Goal: Task Accomplishment & Management: Use online tool/utility

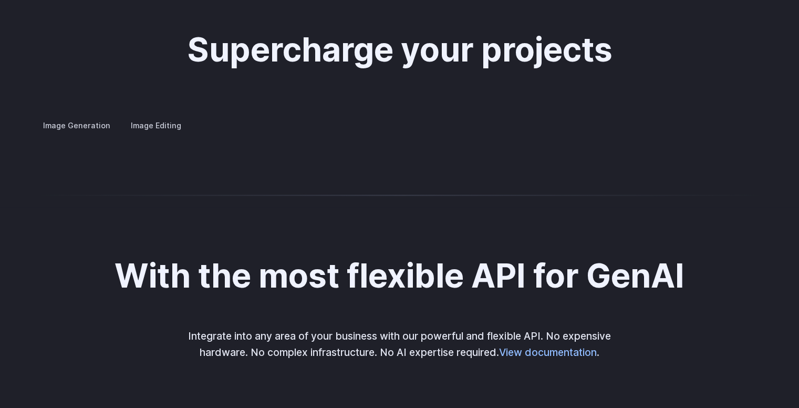
scroll to position [1982, 0]
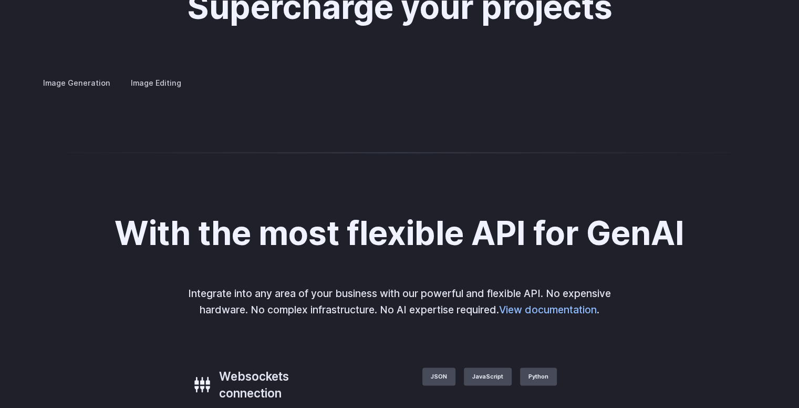
click at [0, 0] on div at bounding box center [0, 0] width 0 height 0
click at [0, 0] on button "Go to 4 of 4" at bounding box center [0, 0] width 0 height 0
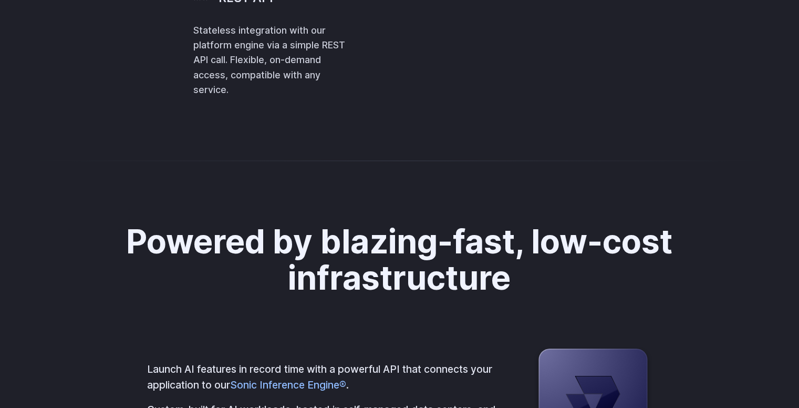
scroll to position [2510, 0]
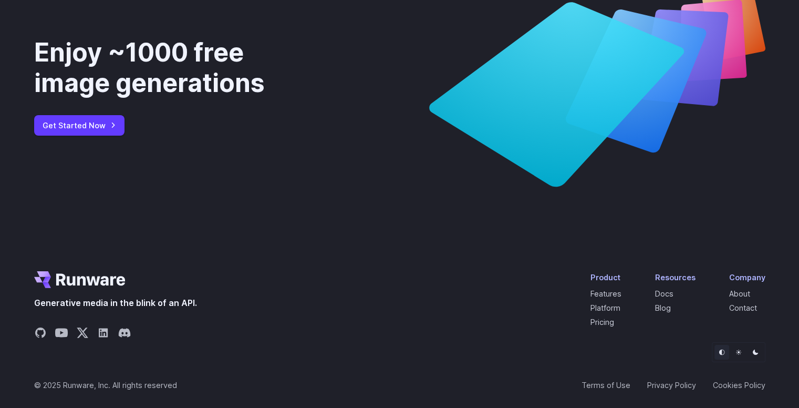
scroll to position [3885, 0]
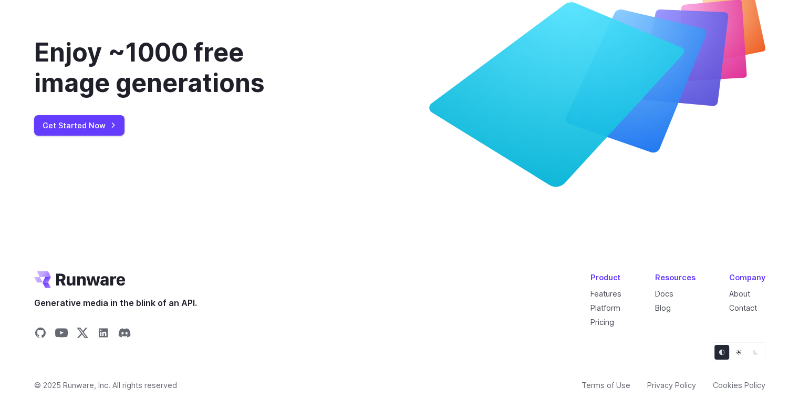
drag, startPoint x: 803, startPoint y: 376, endPoint x: 468, endPoint y: 185, distance: 385.9
click at [468, 185] on icon at bounding box center [556, 95] width 255 height 184
click at [734, 347] on button "Light" at bounding box center [738, 352] width 15 height 15
click at [748, 352] on button "Dark" at bounding box center [755, 352] width 15 height 15
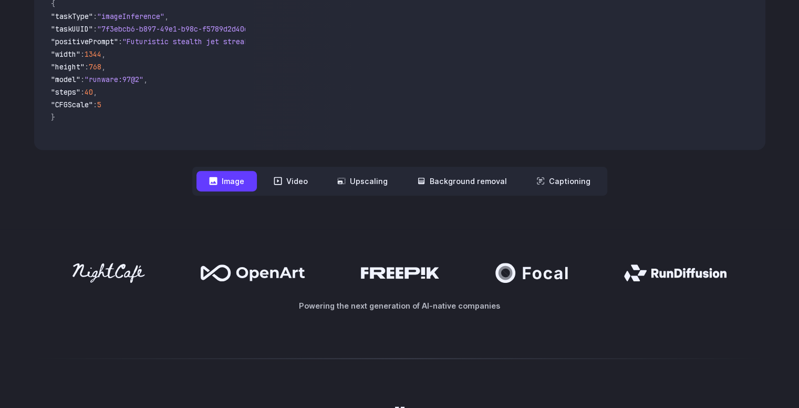
scroll to position [0, 0]
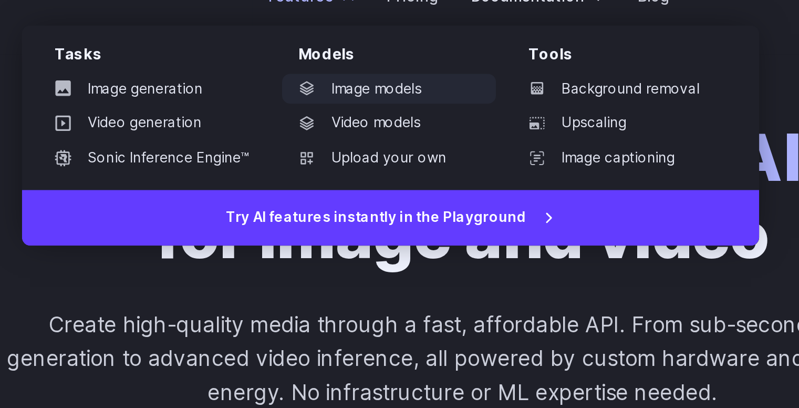
click at [369, 74] on link "Image models" at bounding box center [361, 77] width 109 height 16
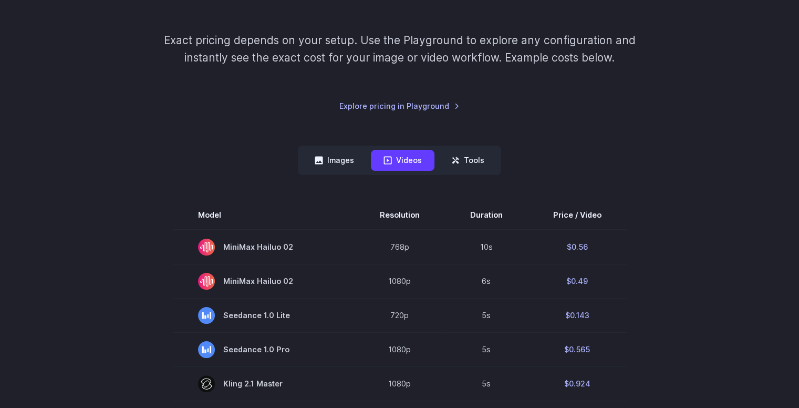
scroll to position [151, 0]
click at [314, 155] on button "Images" at bounding box center [334, 159] width 65 height 20
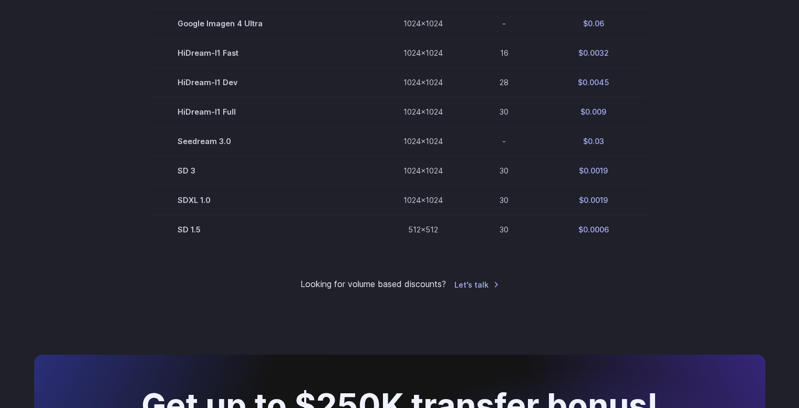
scroll to position [697, 0]
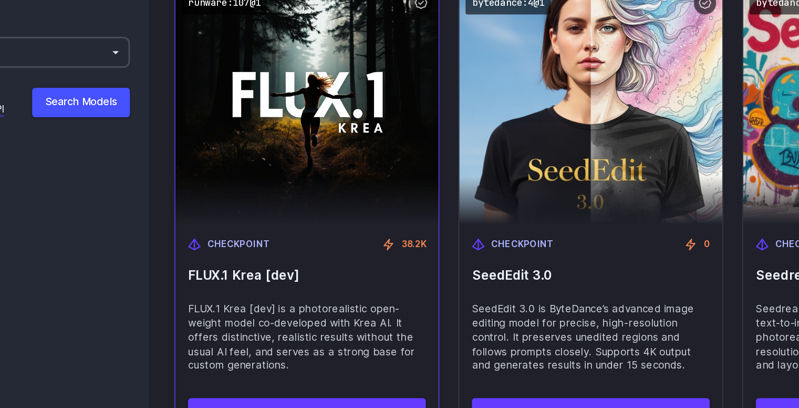
scroll to position [1221, 0]
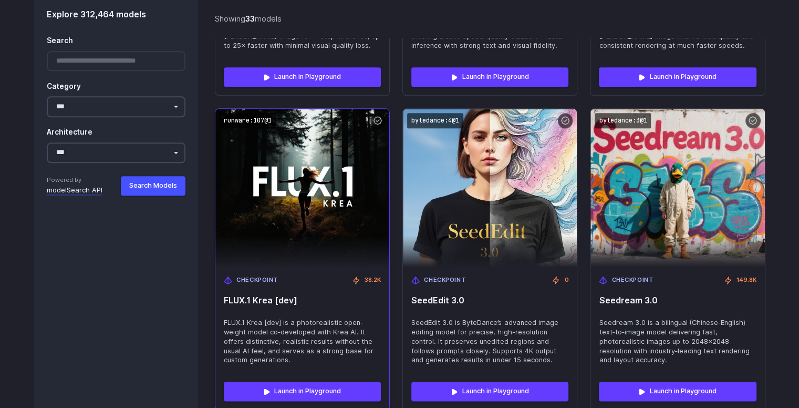
click at [349, 221] on img at bounding box center [302, 188] width 191 height 174
click at [335, 225] on img at bounding box center [302, 188] width 191 height 174
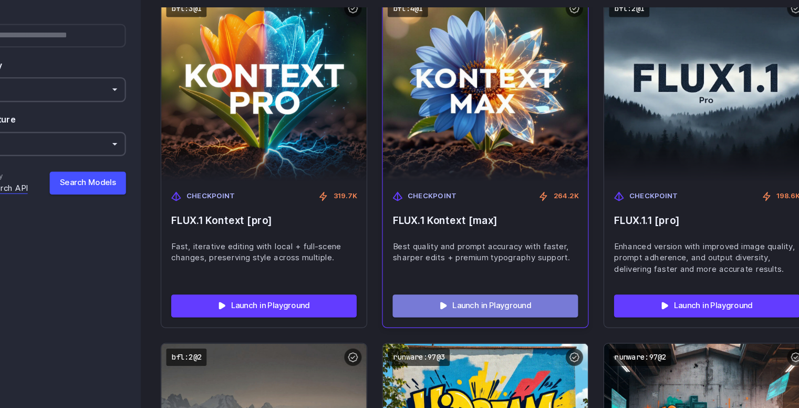
scroll to position [2856, 0]
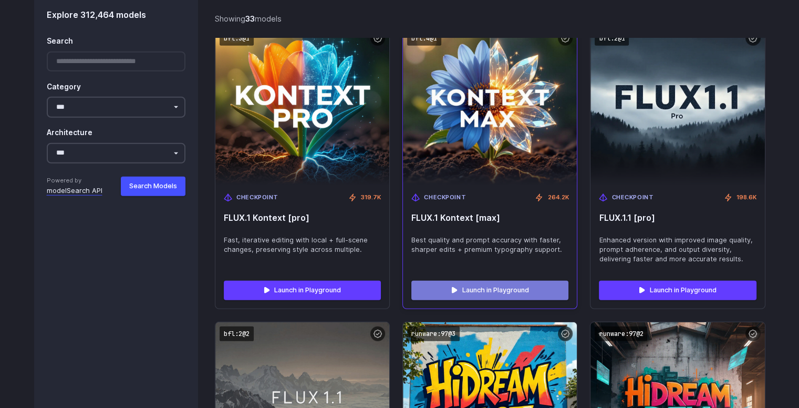
click at [430, 281] on link "Launch in Playground" at bounding box center [489, 290] width 157 height 19
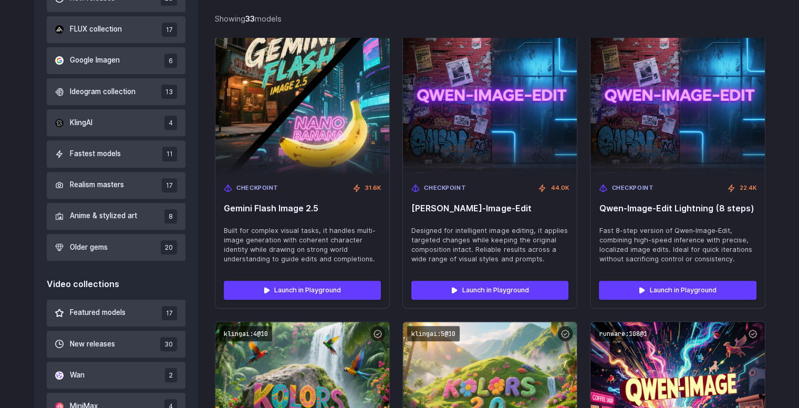
scroll to position [0, 0]
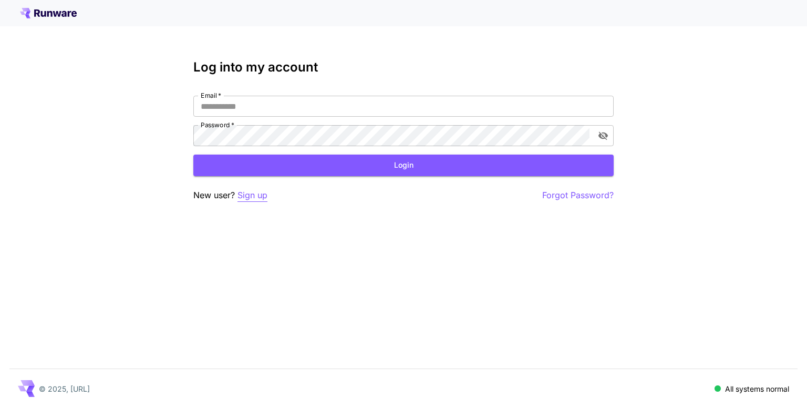
click at [266, 197] on p "Sign up" at bounding box center [253, 195] width 30 height 13
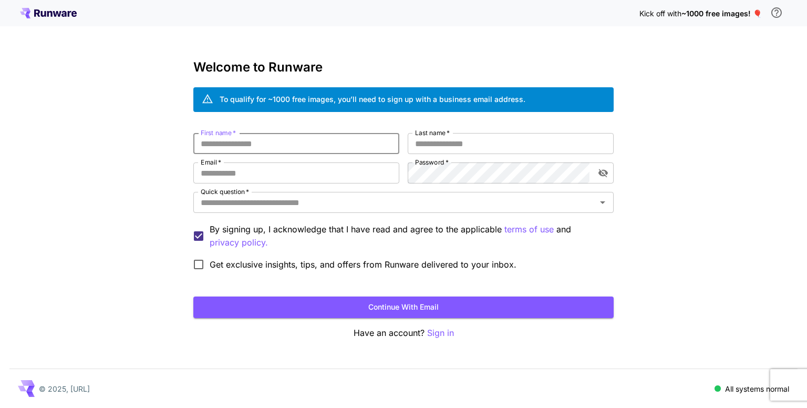
click at [292, 136] on input "First name   *" at bounding box center [296, 143] width 206 height 21
type input "****"
type input "*****"
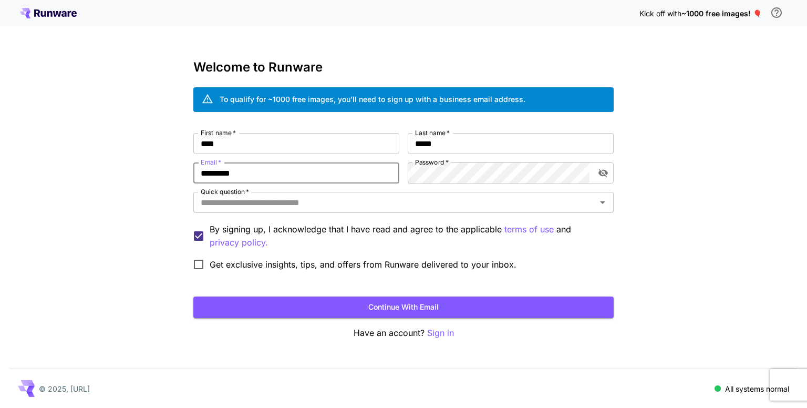
type input "**********"
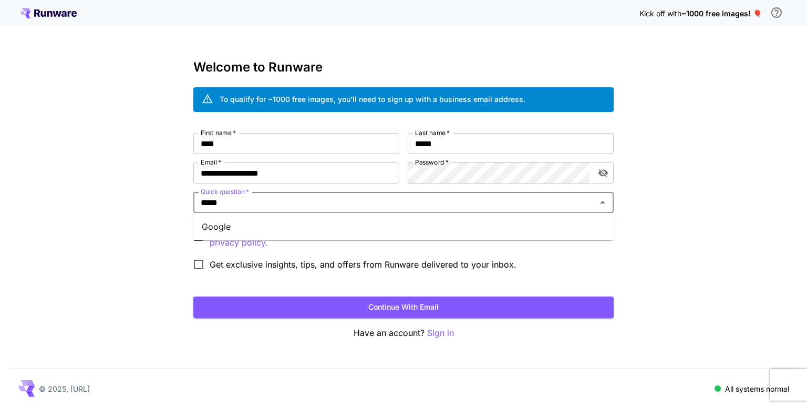
type input "******"
click at [381, 224] on li "Google" at bounding box center [403, 226] width 420 height 19
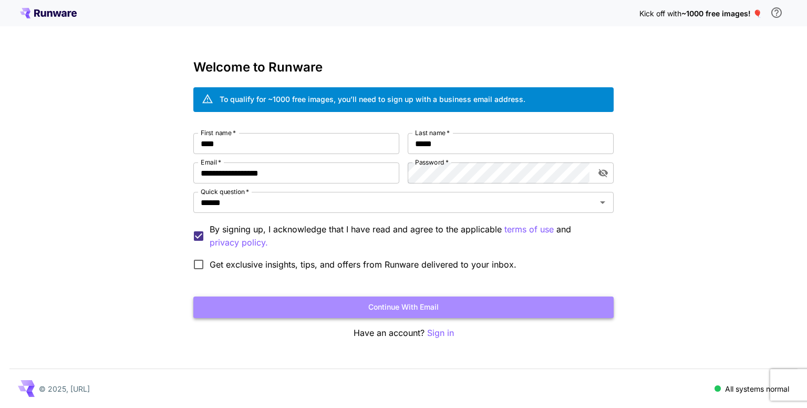
click at [267, 302] on button "Continue with email" at bounding box center [403, 307] width 420 height 22
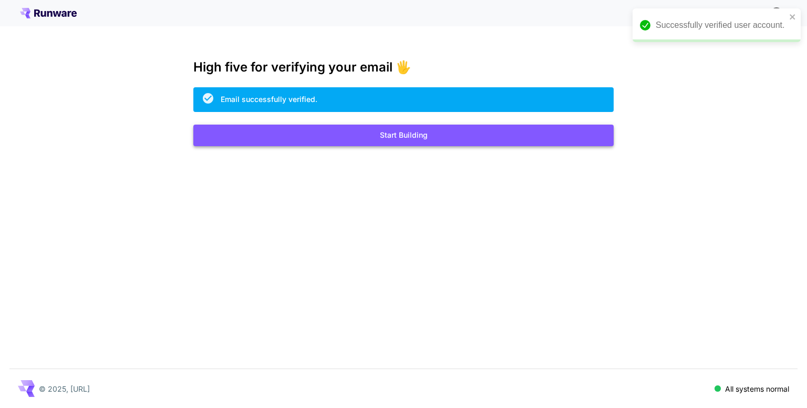
click at [507, 135] on button "Start Building" at bounding box center [403, 136] width 420 height 22
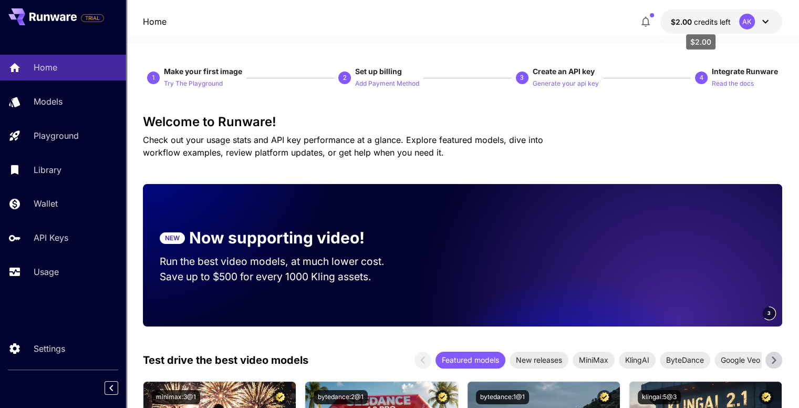
click at [708, 27] on div "$2.00" at bounding box center [701, 39] width 32 height 24
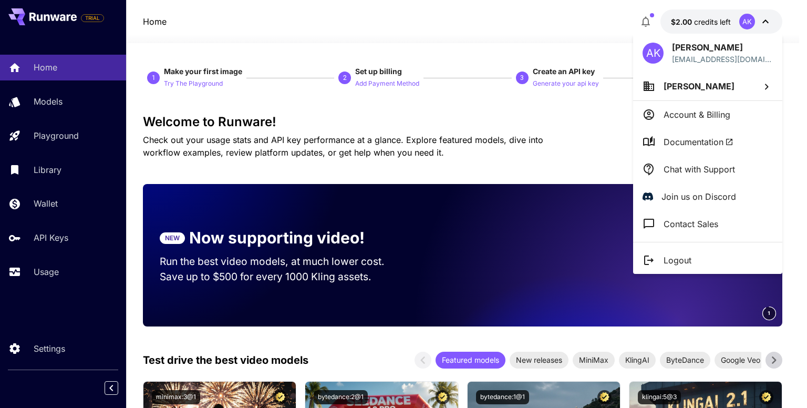
click at [595, 113] on div at bounding box center [403, 204] width 807 height 408
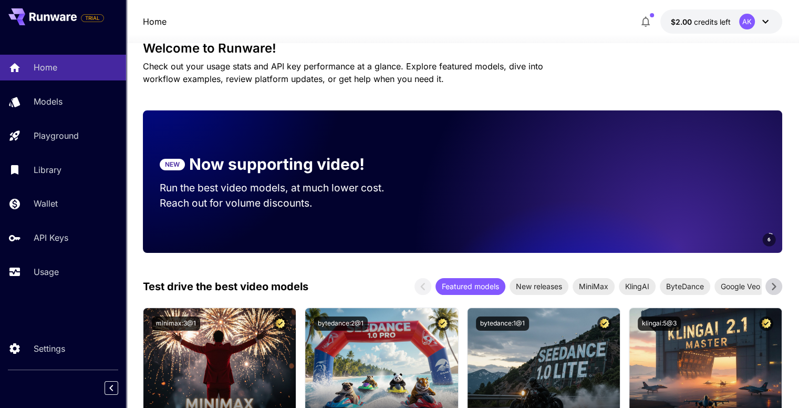
scroll to position [25, 0]
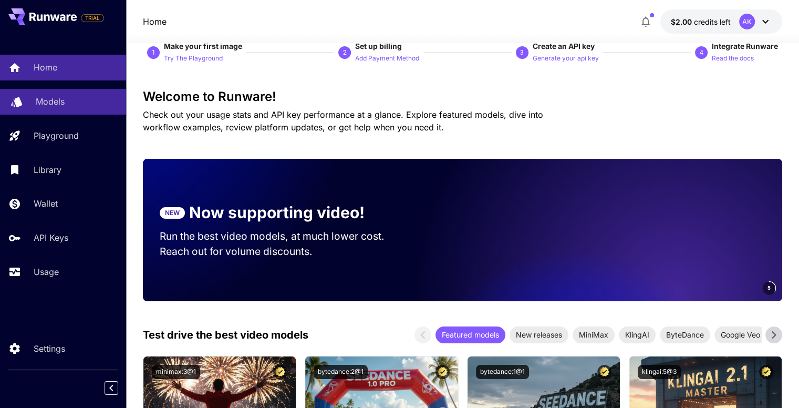
click at [54, 100] on p "Models" at bounding box center [50, 101] width 29 height 13
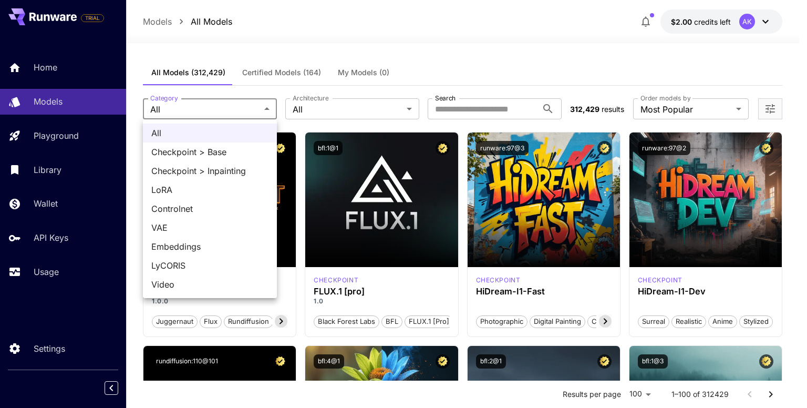
click at [225, 105] on div at bounding box center [403, 204] width 807 height 408
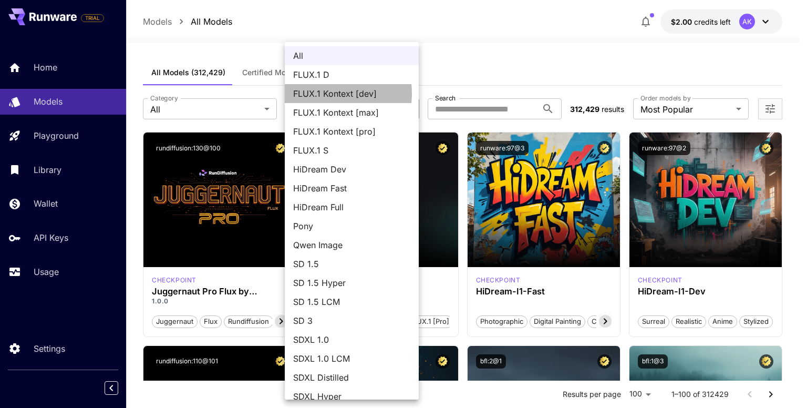
click at [317, 94] on span "FLUX.1 Kontext [dev]" at bounding box center [351, 93] width 117 height 13
type input "**********"
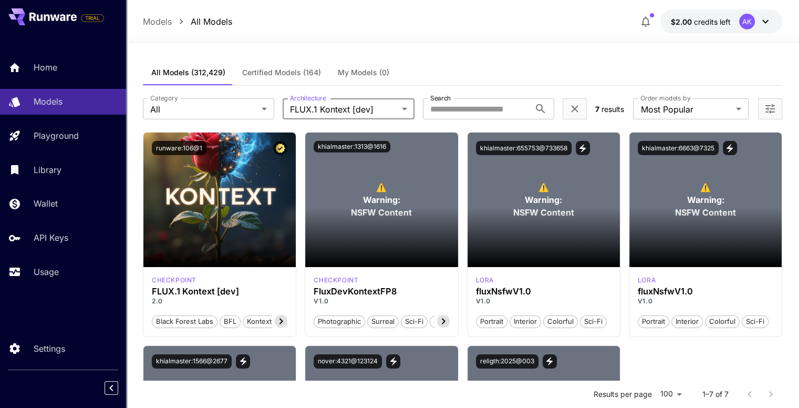
click at [762, 19] on icon at bounding box center [765, 21] width 13 height 13
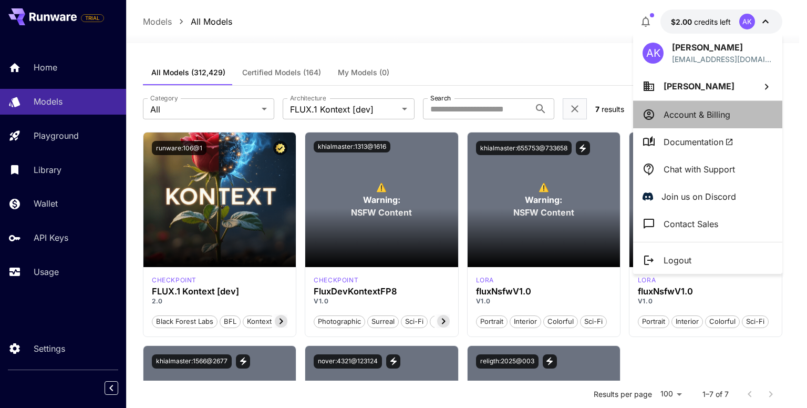
click at [711, 114] on p "Account & Billing" at bounding box center [697, 114] width 67 height 13
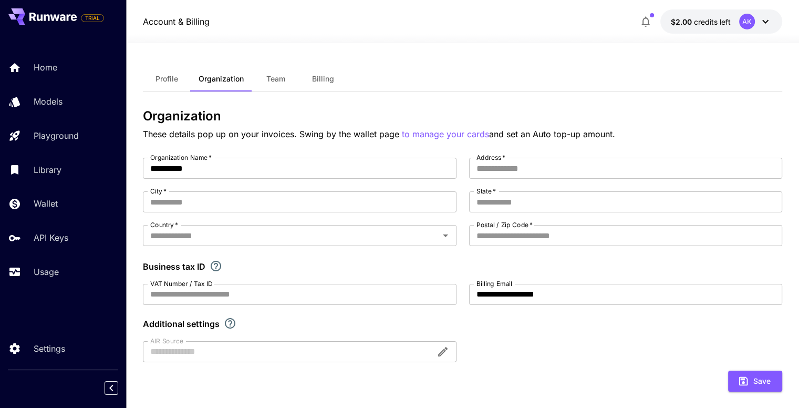
click at [276, 74] on span "Team" at bounding box center [275, 78] width 19 height 9
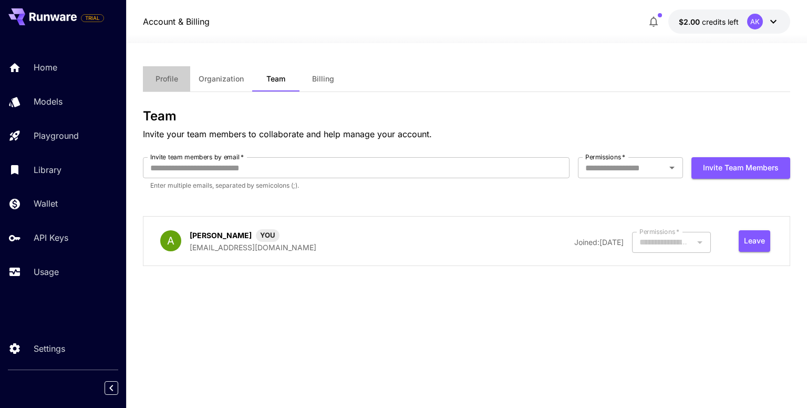
click at [174, 72] on button "Profile" at bounding box center [166, 78] width 47 height 25
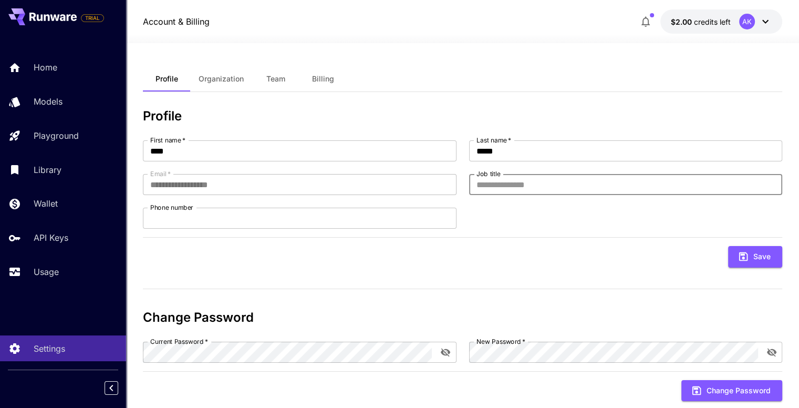
click at [495, 181] on input "Job title" at bounding box center [625, 184] width 313 height 21
type input "**********"
click at [754, 253] on button "Save" at bounding box center [755, 257] width 54 height 22
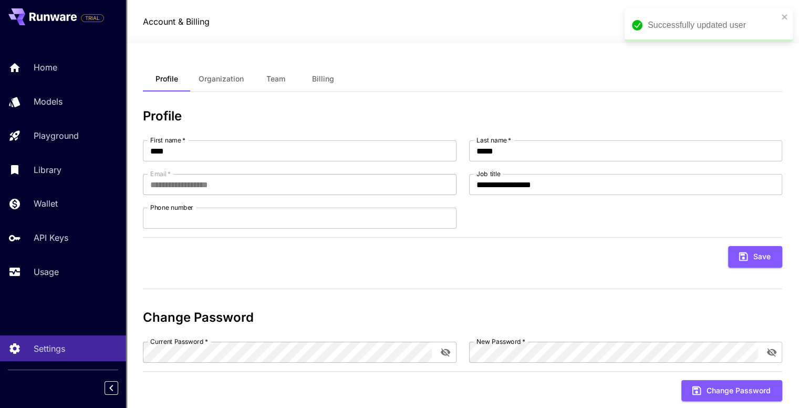
click at [330, 78] on span "Billing" at bounding box center [323, 78] width 22 height 9
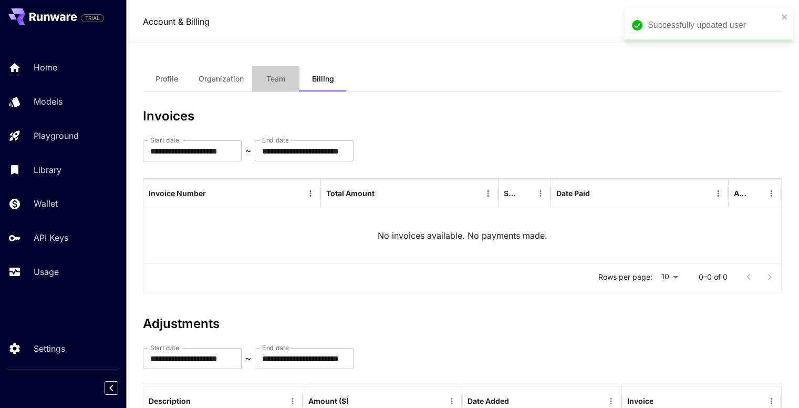
click at [260, 81] on button "Team" at bounding box center [275, 78] width 47 height 25
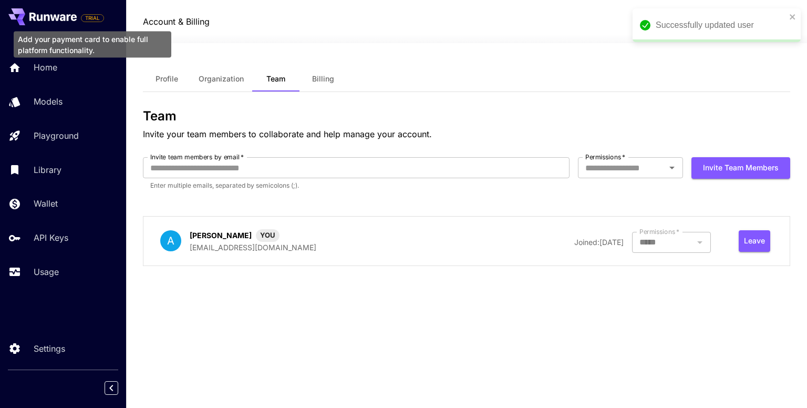
click at [85, 18] on span "TRIAL" at bounding box center [92, 18] width 22 height 8
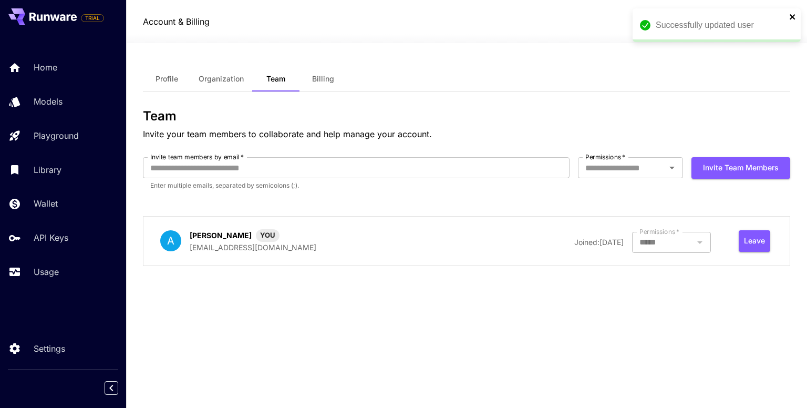
click at [792, 18] on icon "close" at bounding box center [792, 17] width 7 height 8
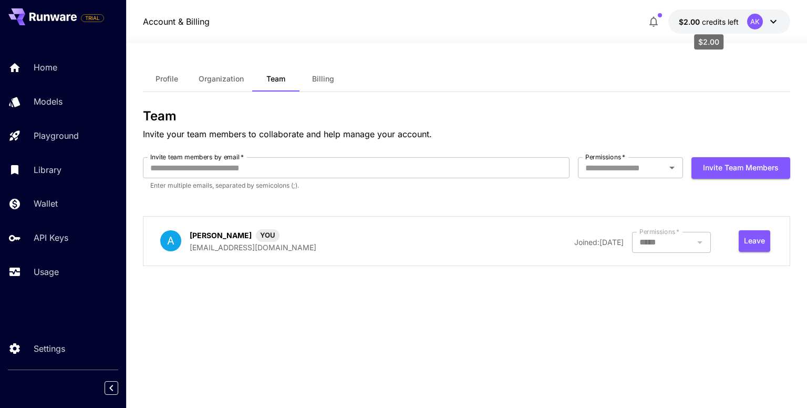
click at [731, 22] on span "credits left" at bounding box center [720, 21] width 37 height 9
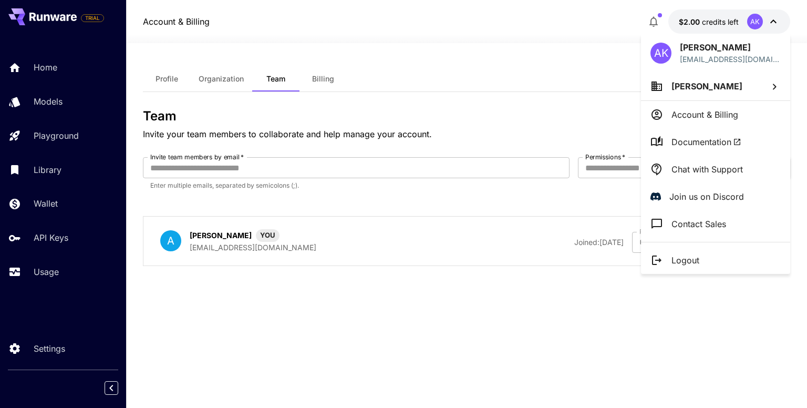
click at [495, 60] on div at bounding box center [403, 204] width 807 height 408
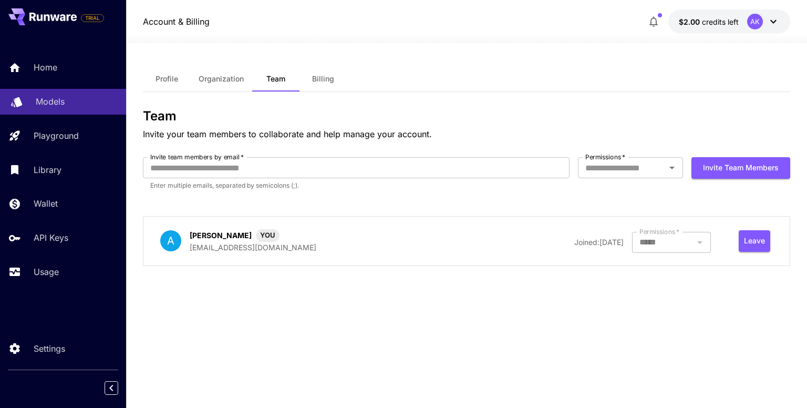
click at [70, 102] on div "Models" at bounding box center [77, 101] width 82 height 13
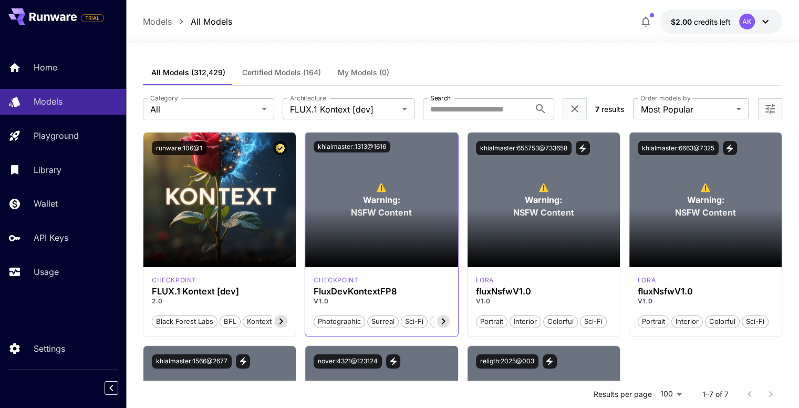
click at [366, 213] on section at bounding box center [381, 237] width 152 height 59
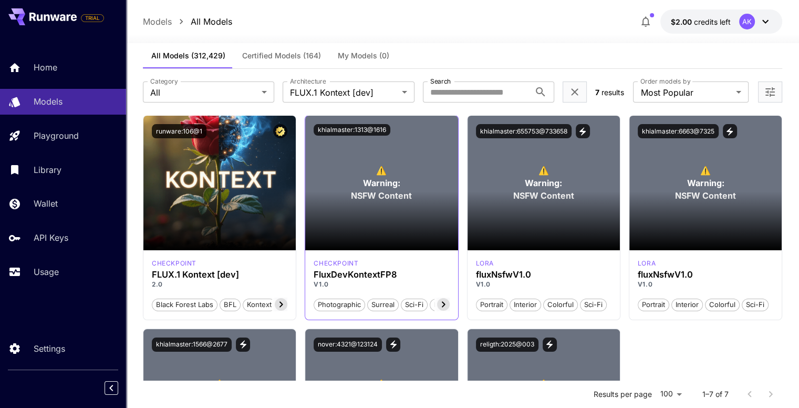
scroll to position [17, 0]
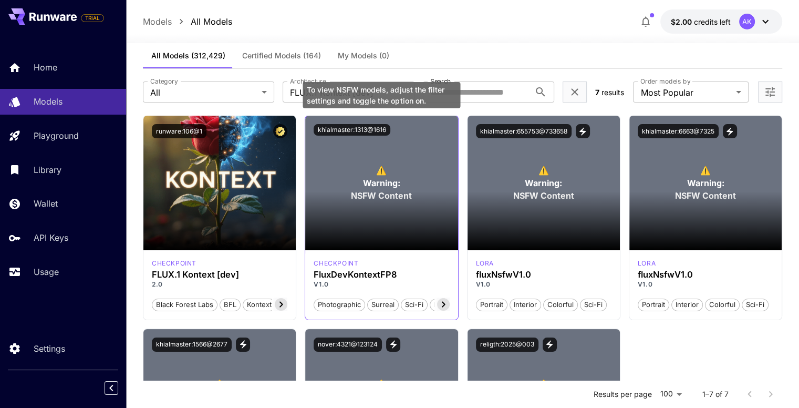
drag, startPoint x: 366, startPoint y: 126, endPoint x: 375, endPoint y: 146, distance: 22.1
click at [375, 146] on main "⚠️ Warning: NSFW Content Launch in Playground khialmaster:1313@1616" at bounding box center [381, 183] width 152 height 135
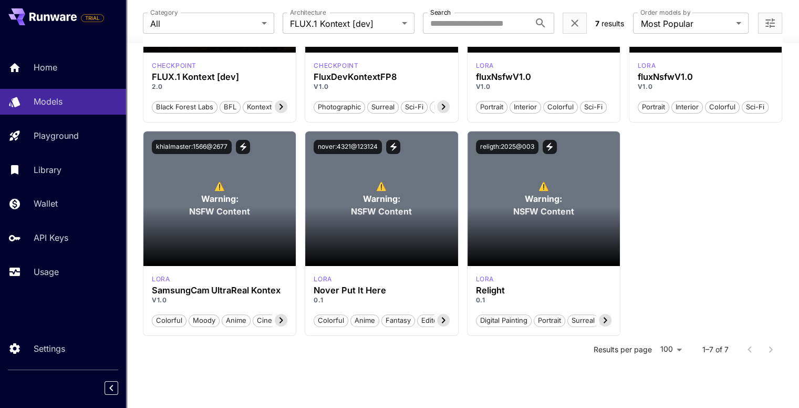
click at [42, 334] on div "TRIAL Home Models Playground Library Wallet API Keys Usage Settings" at bounding box center [63, 204] width 126 height 408
click at [43, 349] on p "Settings" at bounding box center [52, 348] width 32 height 13
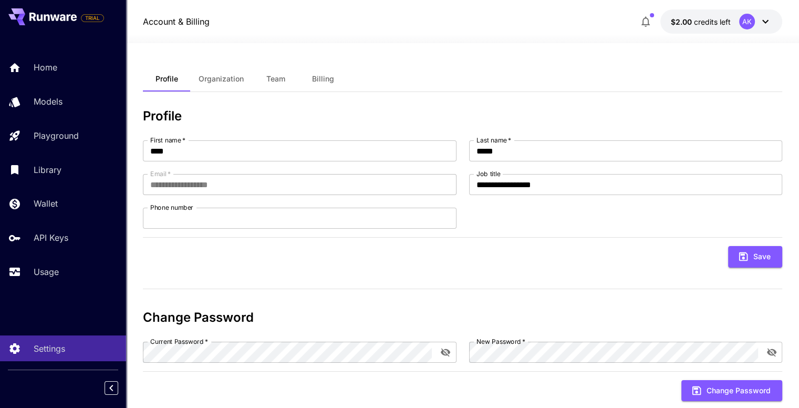
click at [224, 74] on span "Organization" at bounding box center [221, 78] width 45 height 9
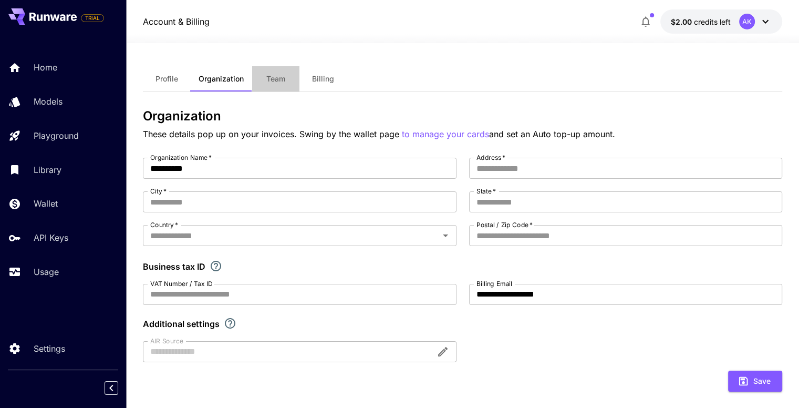
click at [270, 87] on button "Team" at bounding box center [275, 78] width 47 height 25
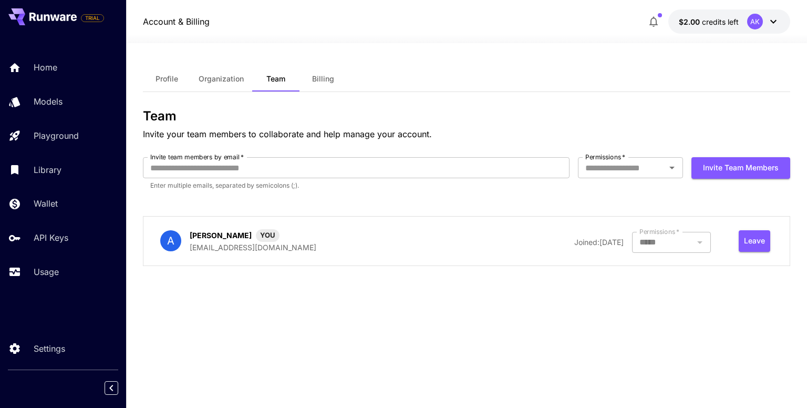
click at [668, 244] on div at bounding box center [671, 242] width 79 height 21
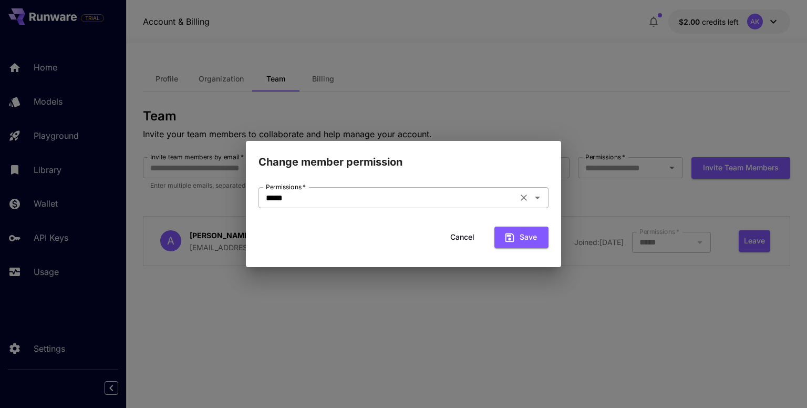
click at [528, 199] on icon "Clear" at bounding box center [524, 197] width 11 height 11
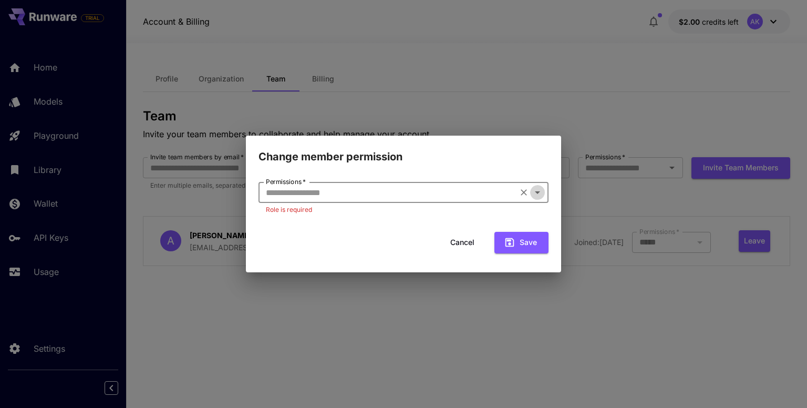
click at [538, 191] on icon "Open" at bounding box center [537, 192] width 13 height 13
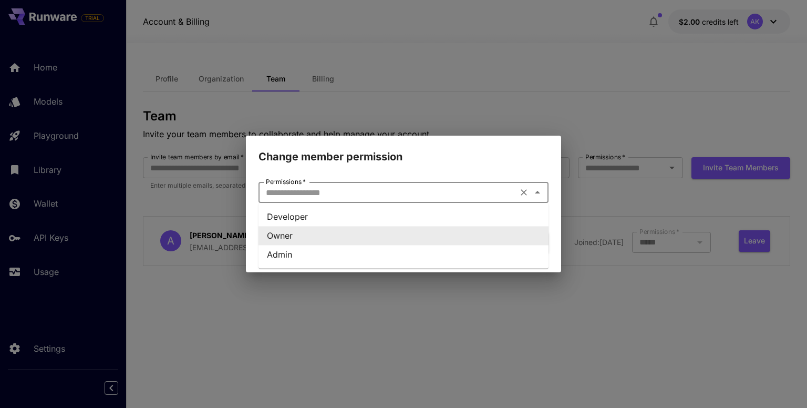
type input "*****"
click at [501, 157] on h2 "Change member permission" at bounding box center [403, 150] width 315 height 29
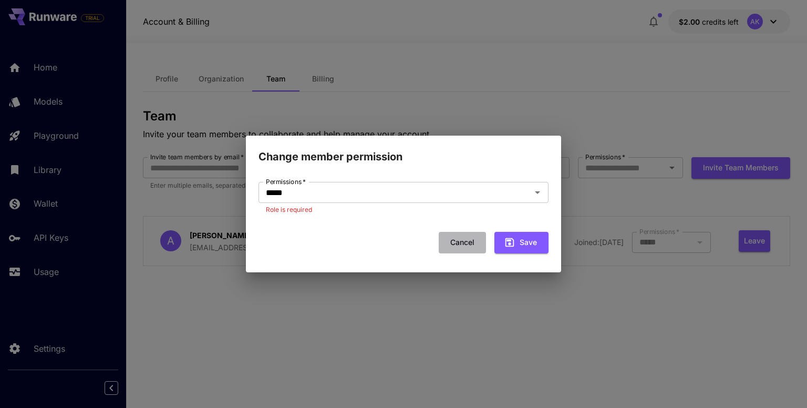
click at [447, 238] on button "Cancel" at bounding box center [462, 243] width 47 height 22
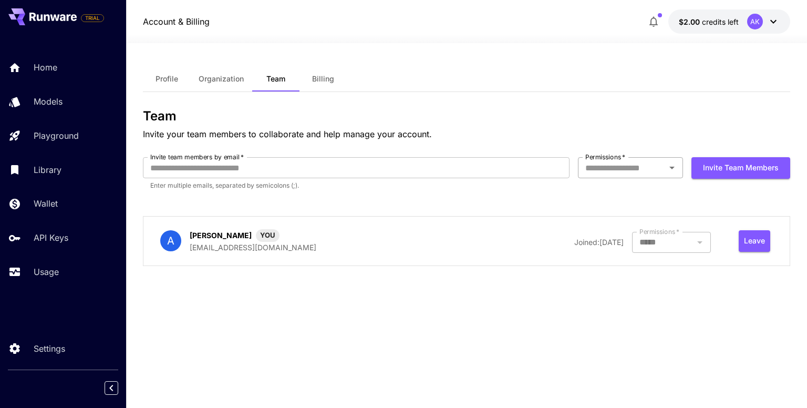
click at [631, 175] on div "Permissions   *" at bounding box center [630, 167] width 105 height 21
click at [579, 126] on div "Team Invite your team members to collaborate and help manage your account." at bounding box center [466, 125] width 647 height 32
click at [322, 78] on span "Billing" at bounding box center [323, 78] width 22 height 9
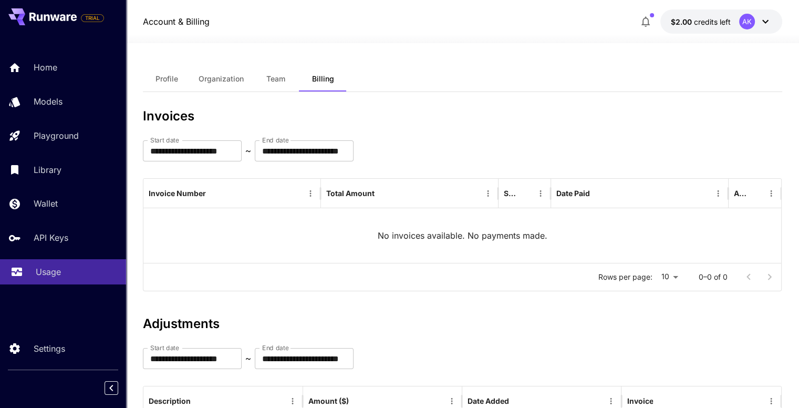
click at [40, 282] on link "Usage" at bounding box center [63, 272] width 126 height 26
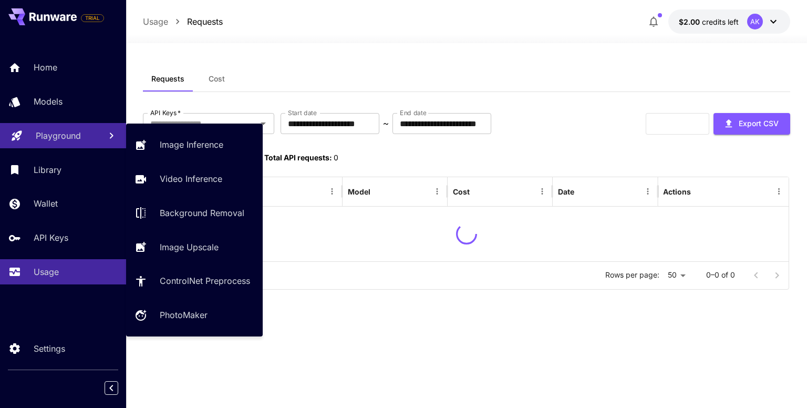
click at [45, 148] on link "Playground" at bounding box center [63, 136] width 126 height 26
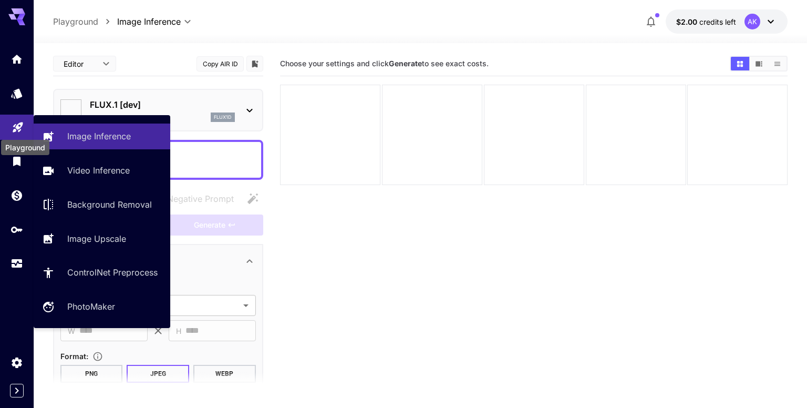
type input "**********"
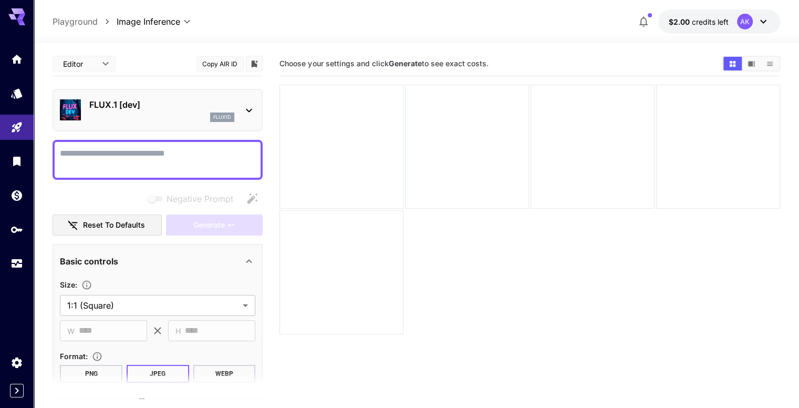
click at [181, 110] on div "FLUX.1 [dev] flux1d" at bounding box center [161, 110] width 145 height 24
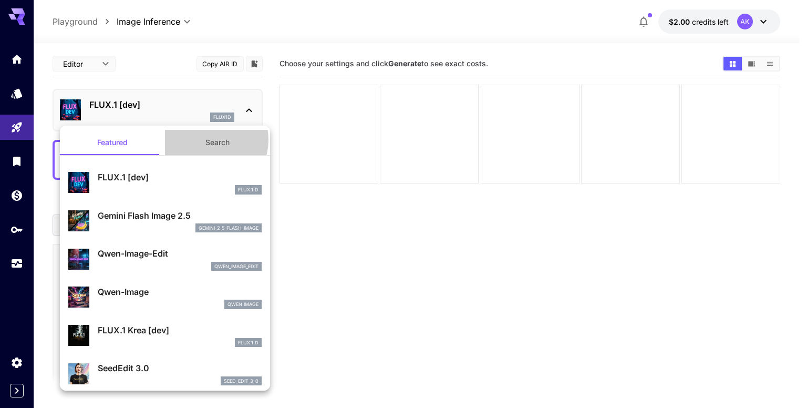
click at [204, 140] on button "Search" at bounding box center [217, 142] width 105 height 25
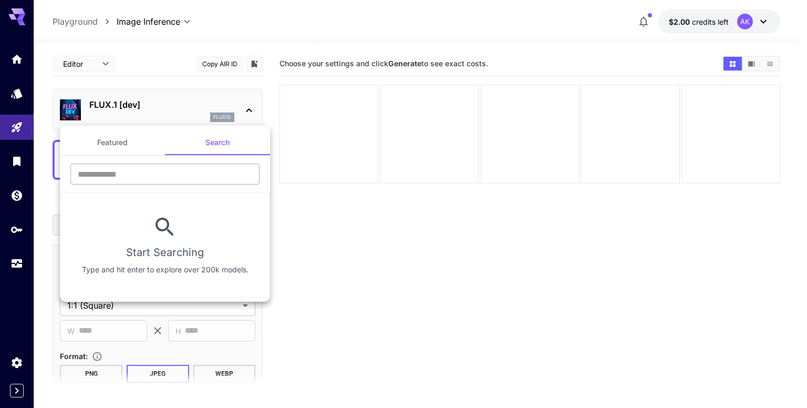
click at [153, 171] on input "text" at bounding box center [164, 173] width 189 height 21
type input "*******"
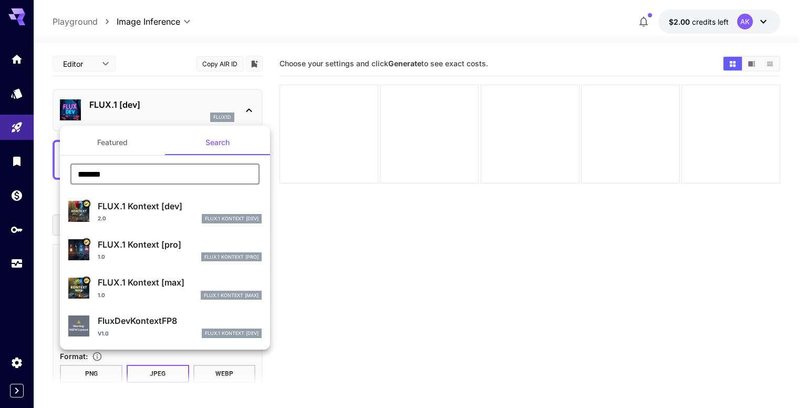
click at [141, 221] on div "2.0 FLUX.1 Kontext [dev]" at bounding box center [180, 218] width 164 height 9
type input "****"
type input "***"
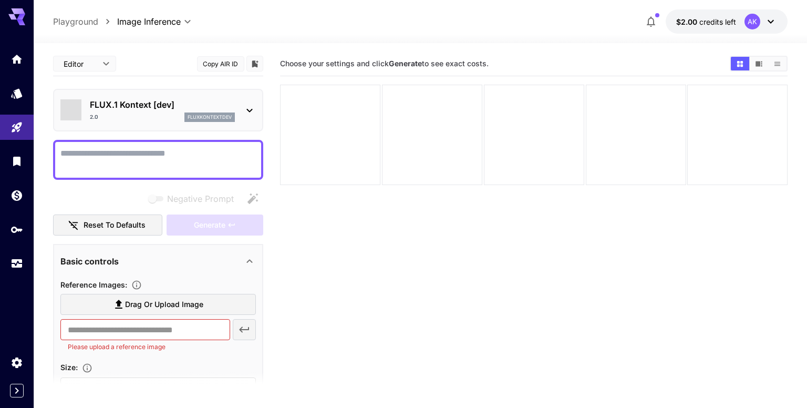
type input "*******"
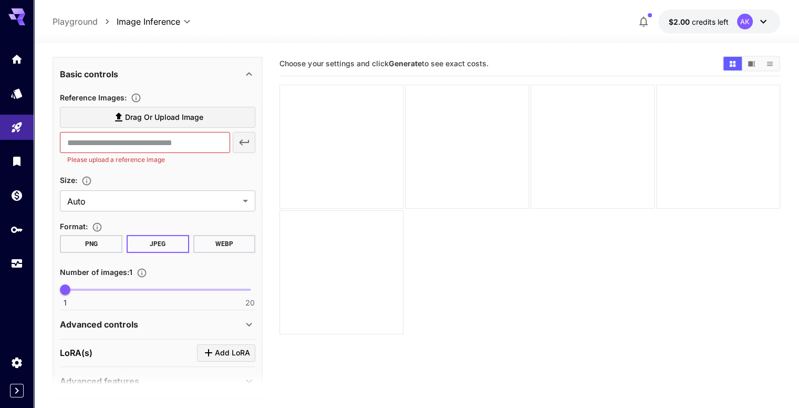
scroll to position [189, 0]
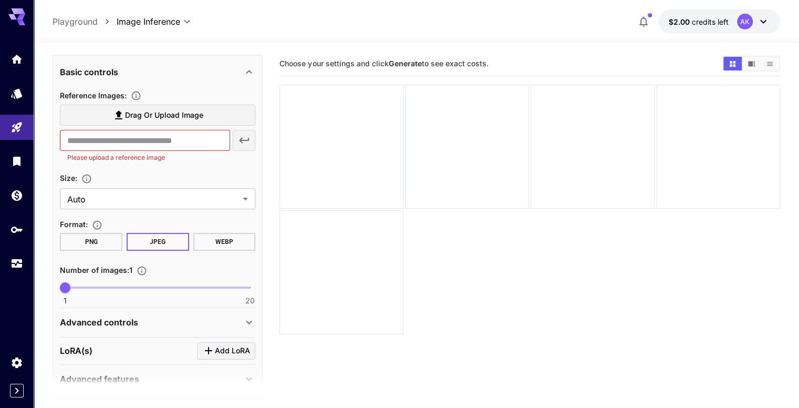
click at [103, 238] on button "PNG" at bounding box center [91, 242] width 63 height 18
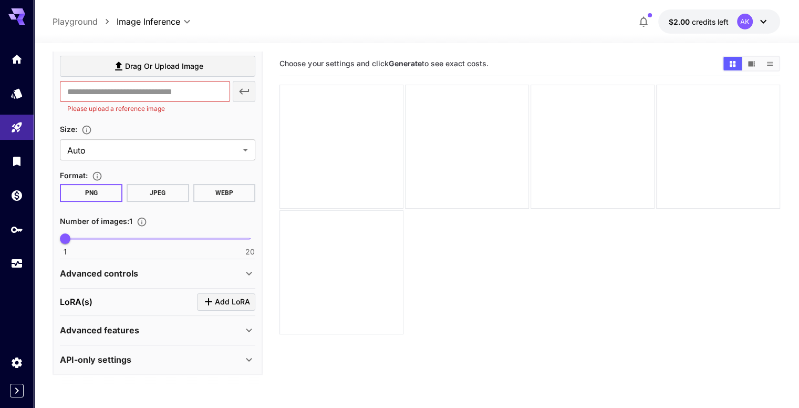
click at [192, 303] on div "LoRA(s) Add LoRA" at bounding box center [157, 301] width 195 height 17
click at [216, 298] on span "Add LoRA" at bounding box center [232, 301] width 35 height 13
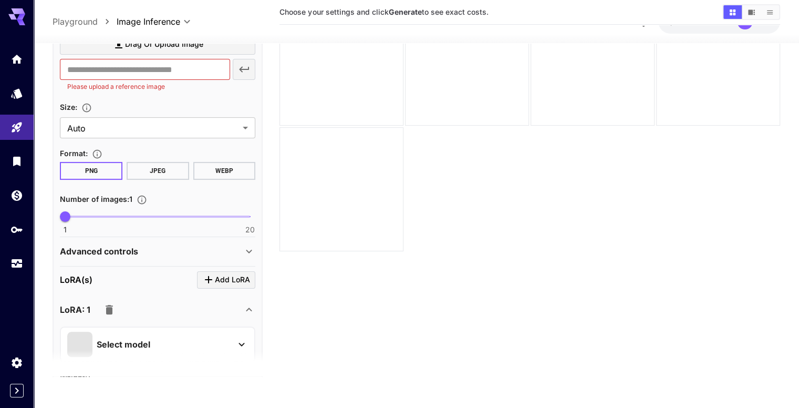
scroll to position [357, 0]
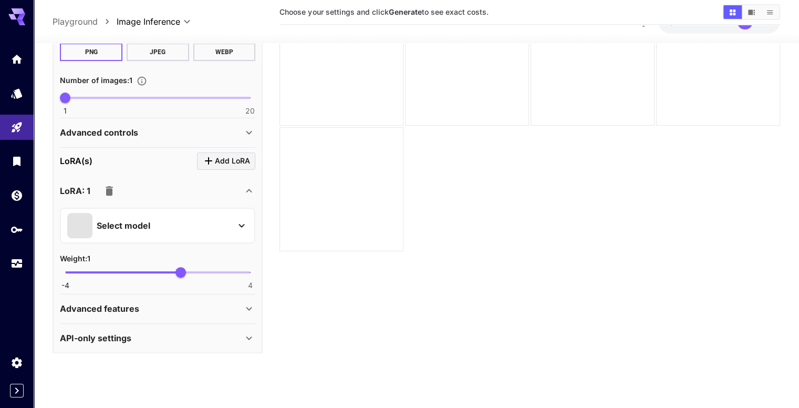
click at [172, 218] on div "Select model" at bounding box center [149, 225] width 164 height 25
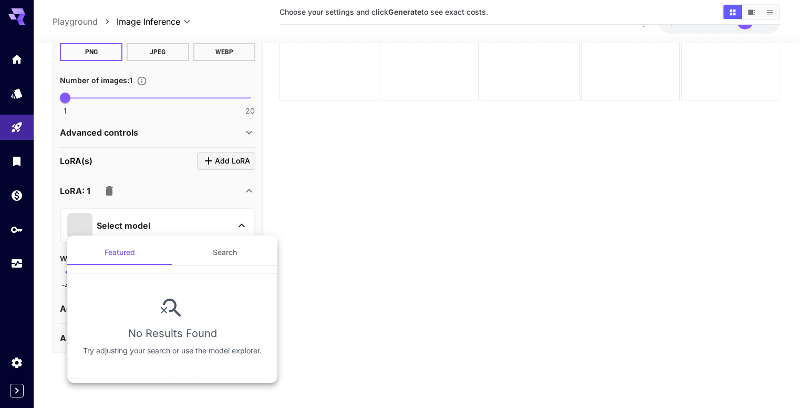
click at [192, 255] on button "Search" at bounding box center [224, 252] width 105 height 25
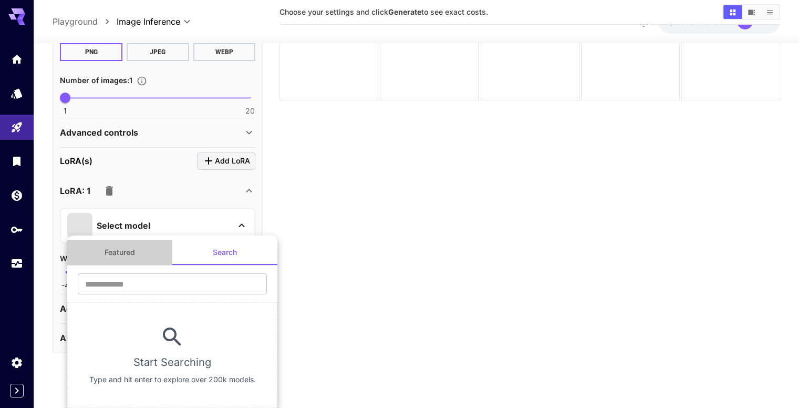
click at [136, 254] on button "Featured" at bounding box center [119, 252] width 105 height 25
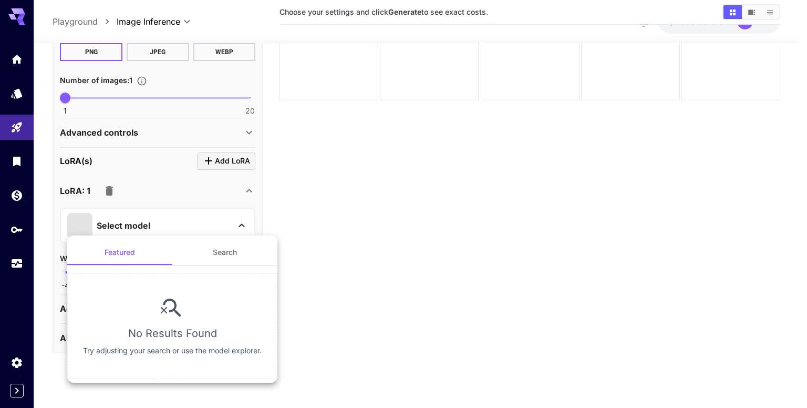
click at [346, 263] on div at bounding box center [403, 204] width 807 height 408
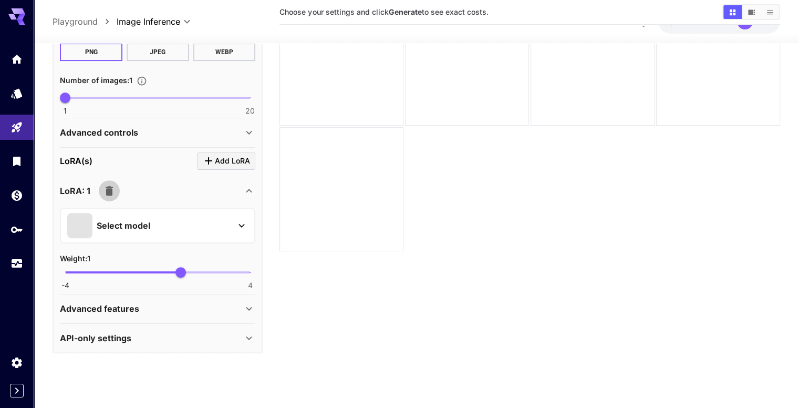
click at [110, 188] on icon "button" at bounding box center [109, 190] width 7 height 9
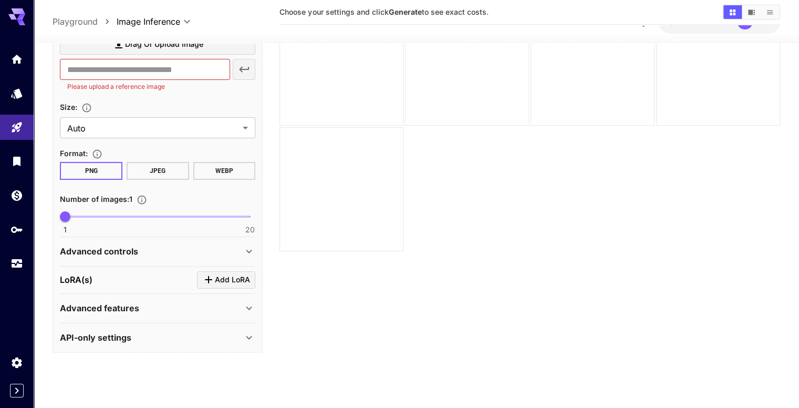
scroll to position [81, 0]
click at [141, 311] on div "Advanced features" at bounding box center [151, 310] width 183 height 13
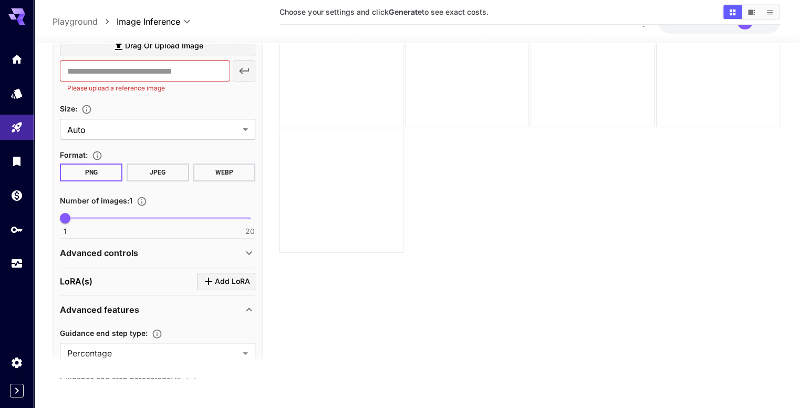
scroll to position [336, 0]
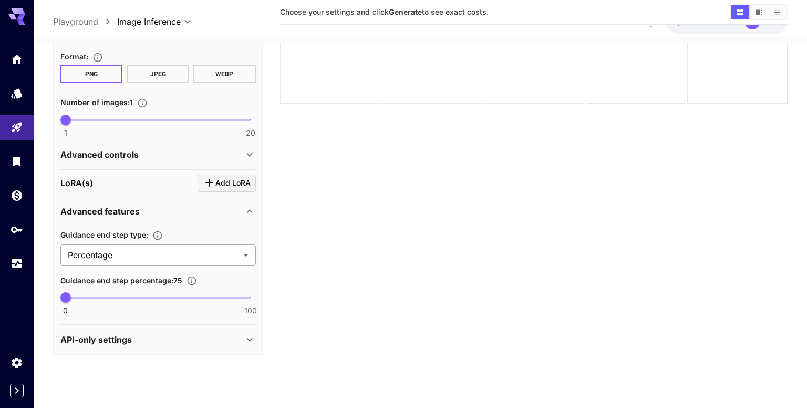
click at [129, 252] on body "**********" at bounding box center [403, 164] width 807 height 491
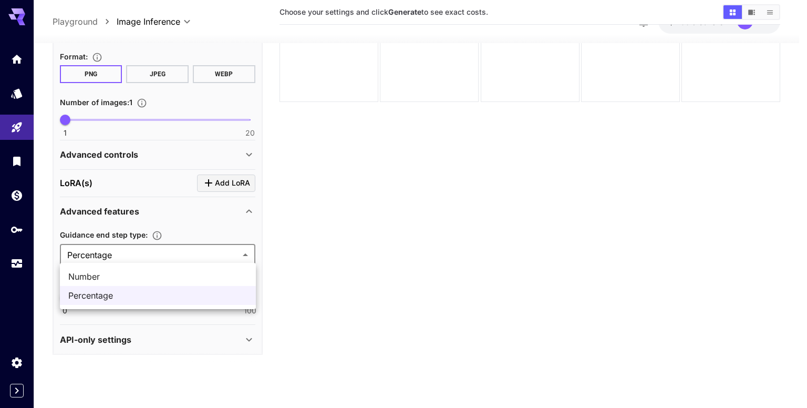
click at [129, 249] on div at bounding box center [403, 204] width 807 height 408
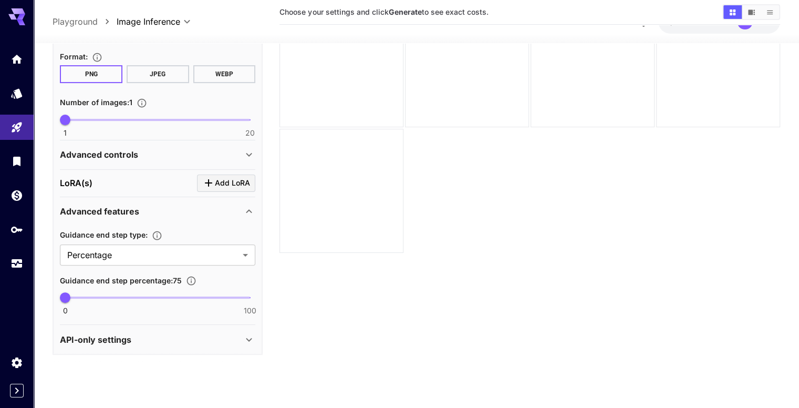
click at [167, 205] on div "Advanced features" at bounding box center [151, 211] width 183 height 13
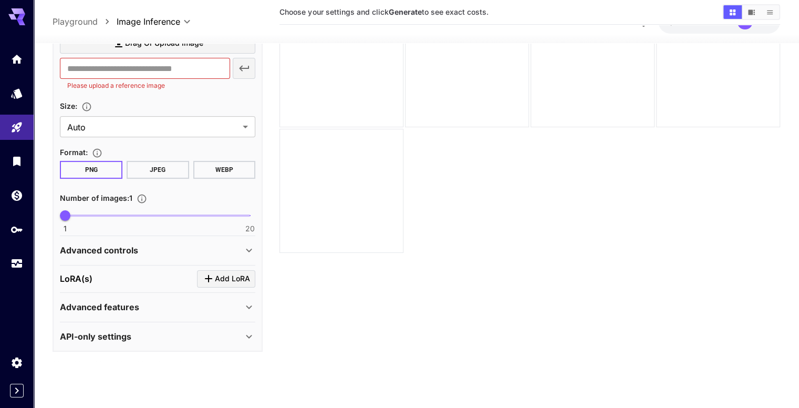
scroll to position [238, 0]
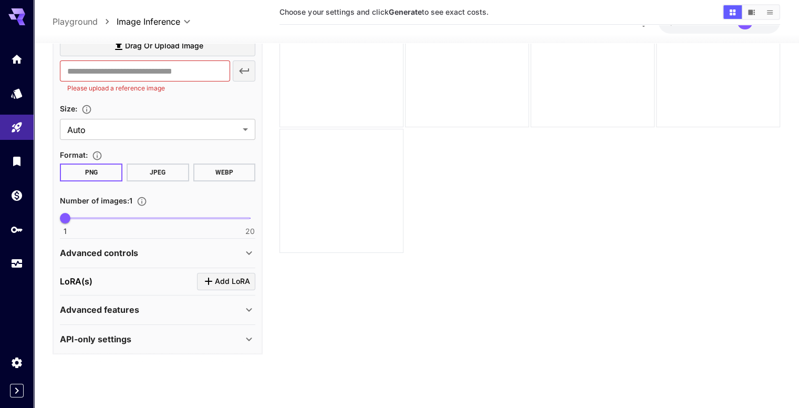
click at [107, 340] on p "API-only settings" at bounding box center [95, 339] width 71 height 13
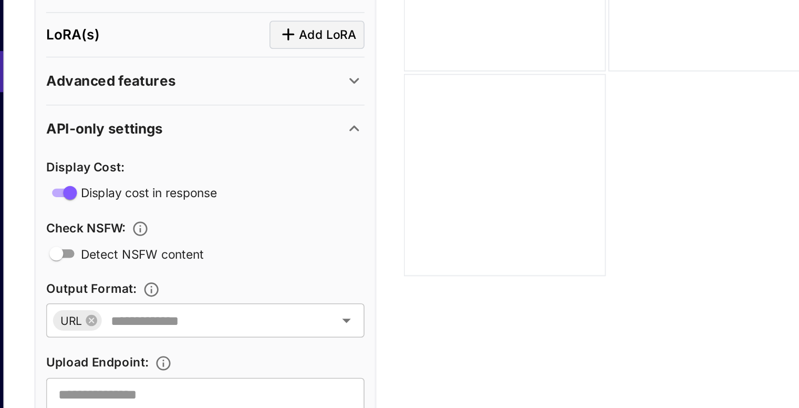
scroll to position [81, 0]
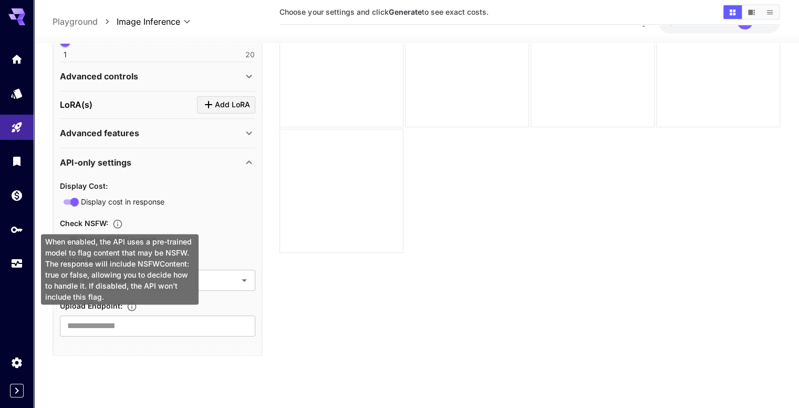
click at [120, 220] on icon "When enabled, the API uses a pre-trained model to flag content that may be NSFW…" at bounding box center [117, 224] width 11 height 11
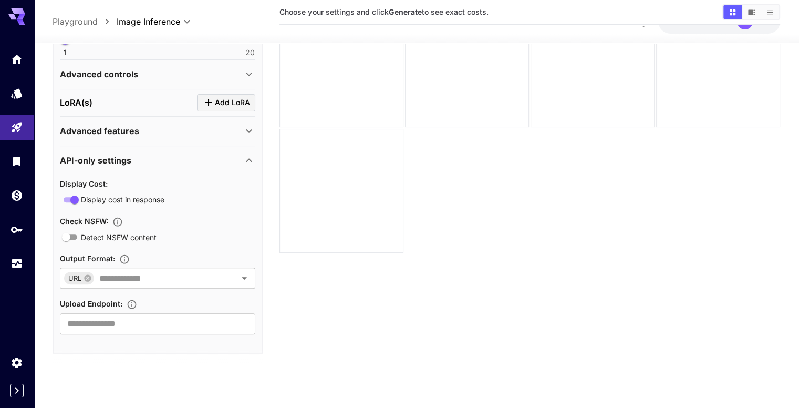
scroll to position [83, 0]
click at [155, 271] on input "text" at bounding box center [158, 277] width 126 height 15
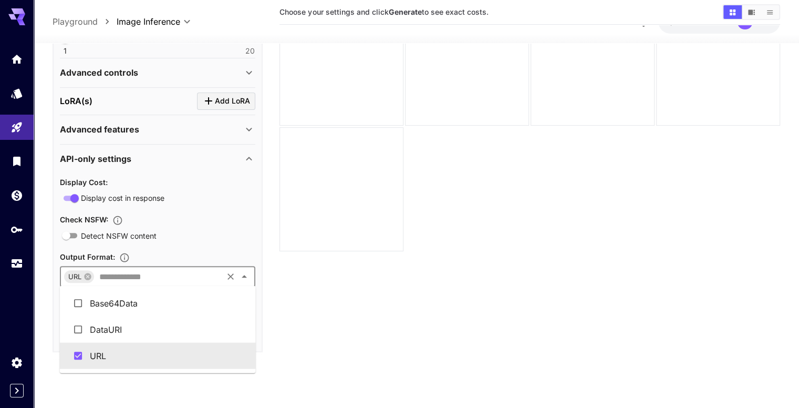
click at [155, 270] on input "text" at bounding box center [158, 277] width 126 height 15
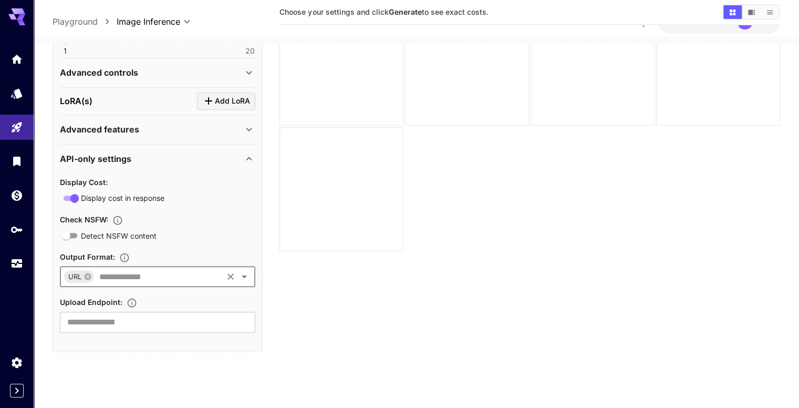
click at [170, 246] on div "Display Cost : Display cost in response Check NSFW : Detect NSFW content Output…" at bounding box center [157, 254] width 195 height 157
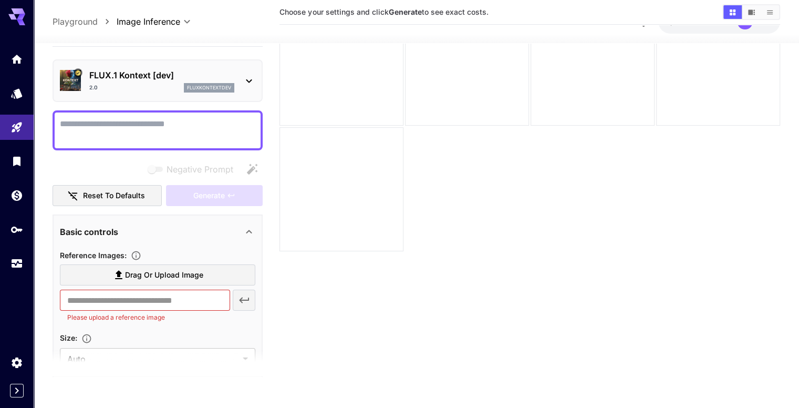
scroll to position [0, 0]
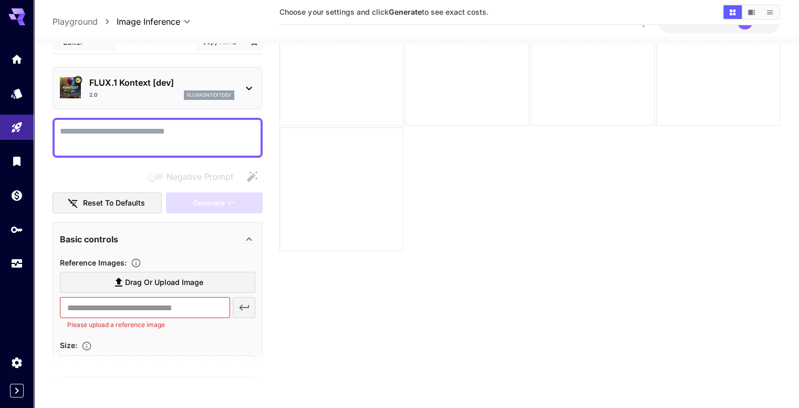
click at [243, 313] on div "​ Please upload a reference image" at bounding box center [157, 313] width 195 height 33
click at [199, 303] on input "text" at bounding box center [145, 307] width 170 height 21
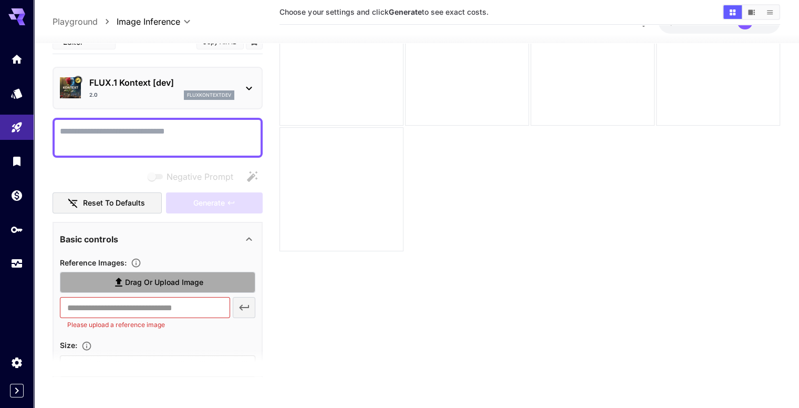
click at [183, 278] on span "Drag or upload image" at bounding box center [164, 282] width 78 height 13
click at [0, 0] on input "Drag or upload image" at bounding box center [0, 0] width 0 height 0
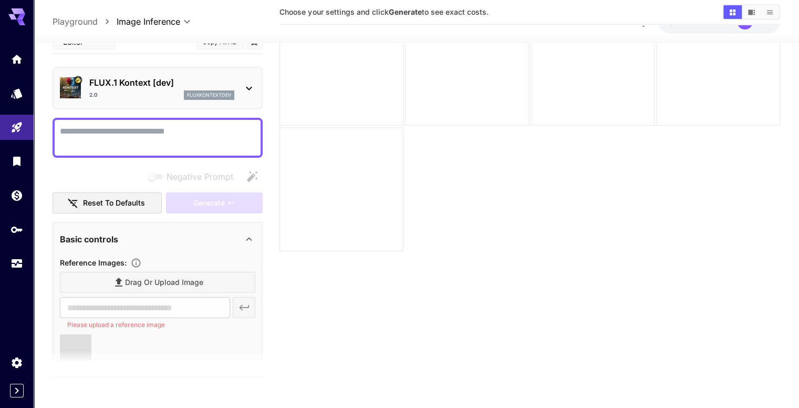
type input "**********"
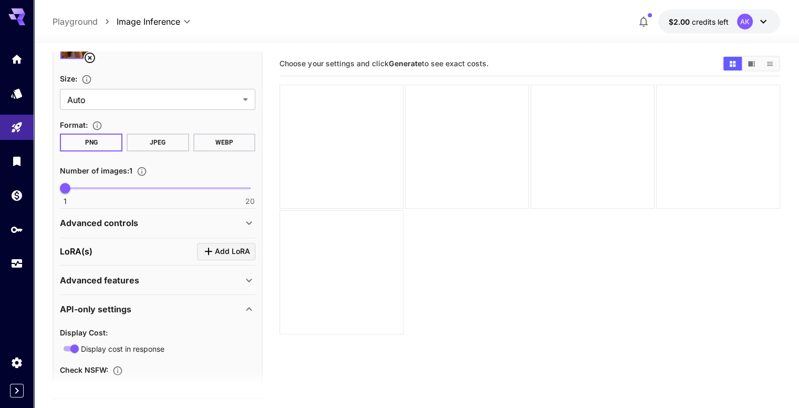
scroll to position [317, 0]
click at [144, 221] on div "Advanced controls" at bounding box center [151, 222] width 183 height 13
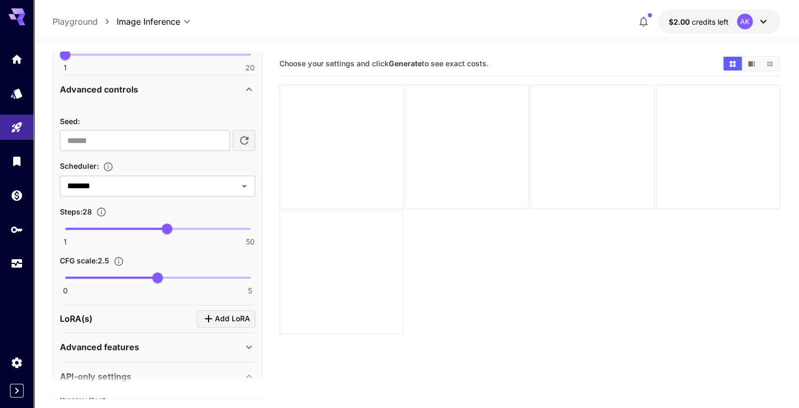
scroll to position [450, 0]
click at [161, 179] on input "*******" at bounding box center [142, 186] width 158 height 15
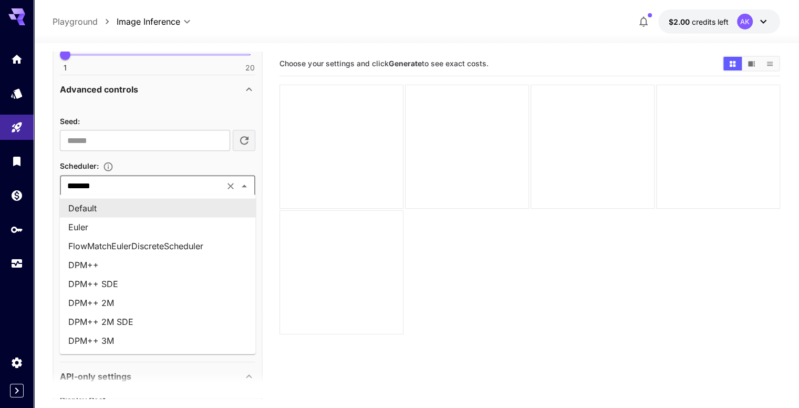
click at [163, 179] on input "*******" at bounding box center [142, 186] width 158 height 15
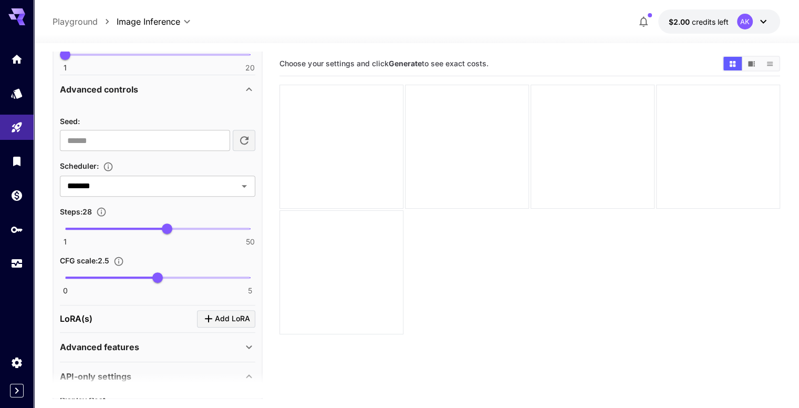
click at [154, 167] on div "Scheduler :" at bounding box center [157, 165] width 195 height 13
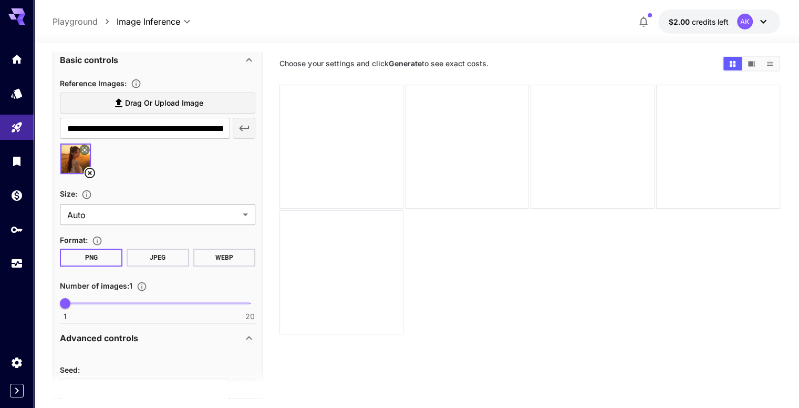
scroll to position [200, 0]
click at [143, 228] on div "**********" at bounding box center [157, 199] width 195 height 243
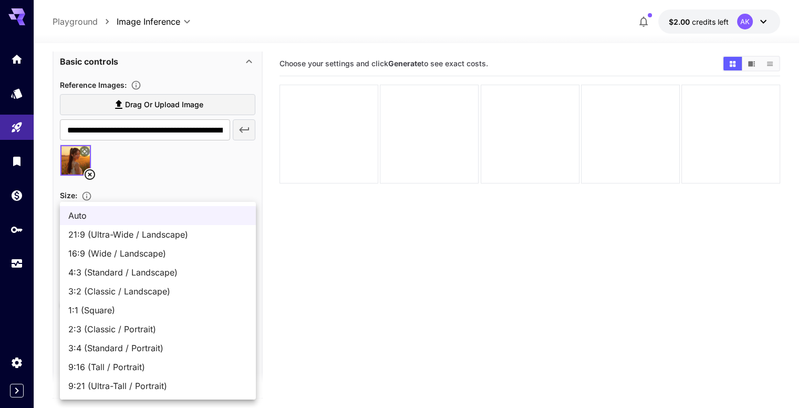
click at [141, 221] on body "**********" at bounding box center [403, 245] width 807 height 491
click at [189, 167] on div at bounding box center [403, 204] width 807 height 408
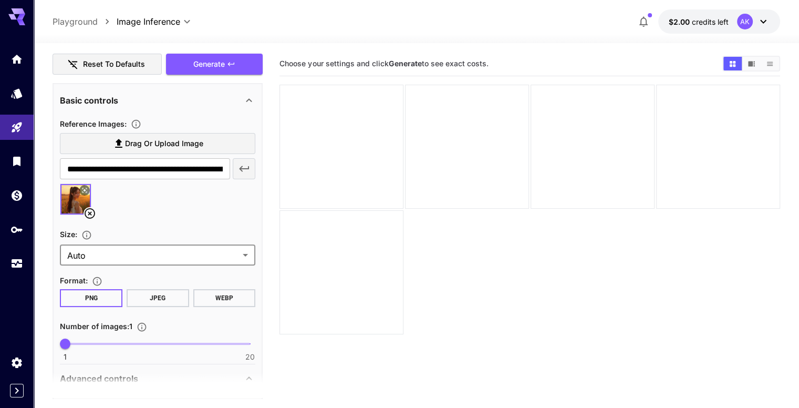
scroll to position [0, 0]
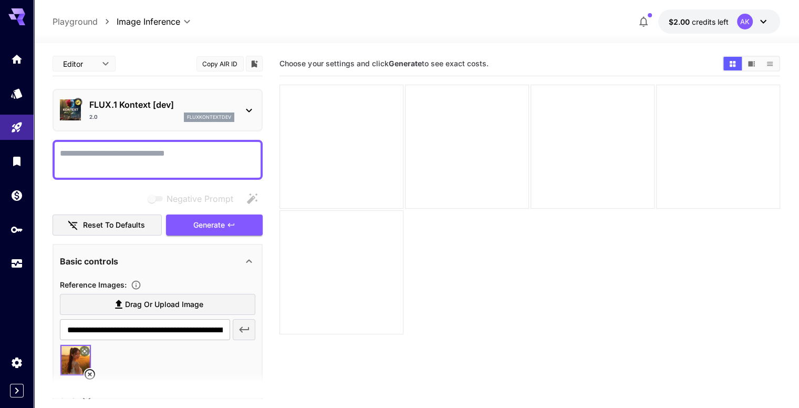
click at [142, 149] on textarea "Negative Prompt" at bounding box center [157, 159] width 195 height 25
click at [125, 158] on textarea "Negative Prompt" at bounding box center [157, 159] width 195 height 25
type textarea "**********"
click at [209, 219] on span "Generate" at bounding box center [209, 225] width 32 height 13
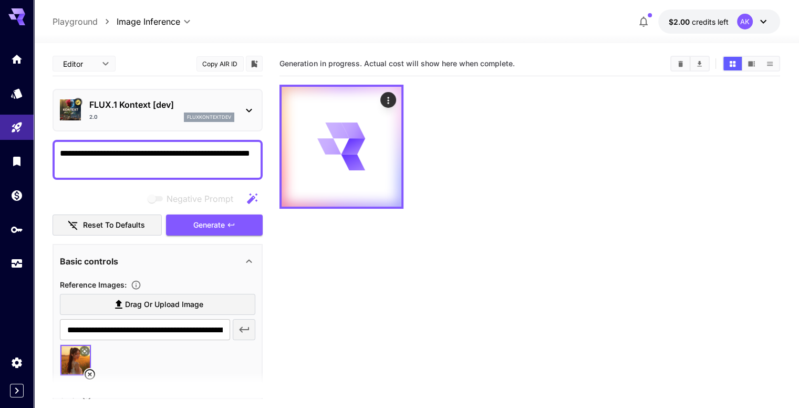
click at [525, 62] on section "Generation in progress. Actual cost will show here when complete." at bounding box center [471, 64] width 383 height 10
drag, startPoint x: 534, startPoint y: 62, endPoint x: 276, endPoint y: 58, distance: 258.5
click at [276, 58] on main "**********" at bounding box center [416, 259] width 727 height 416
click at [172, 38] on div at bounding box center [417, 36] width 766 height 13
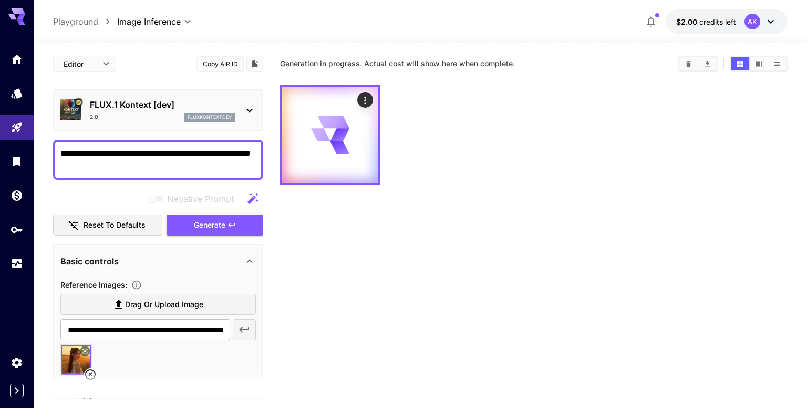
click at [106, 61] on body "**********" at bounding box center [403, 245] width 807 height 491
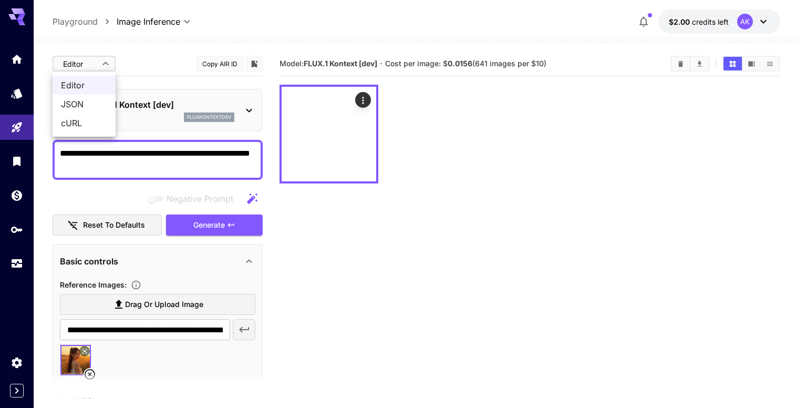
click at [143, 54] on div at bounding box center [403, 204] width 807 height 408
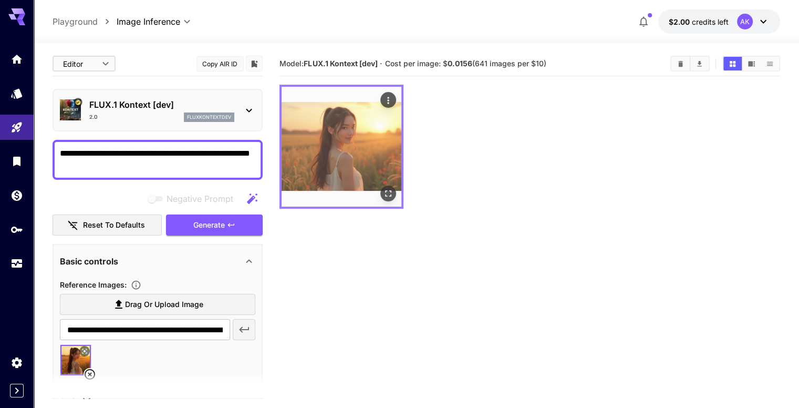
click at [337, 116] on img at bounding box center [342, 147] width 120 height 120
click at [383, 188] on icon "Open in fullscreen" at bounding box center [388, 193] width 11 height 11
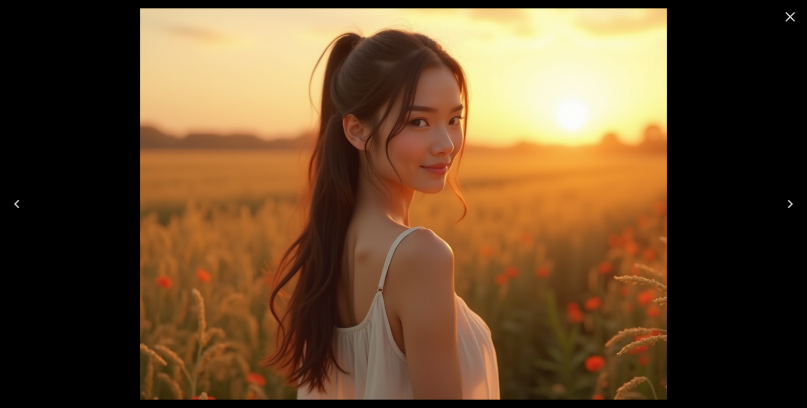
click at [731, 284] on div at bounding box center [403, 204] width 807 height 408
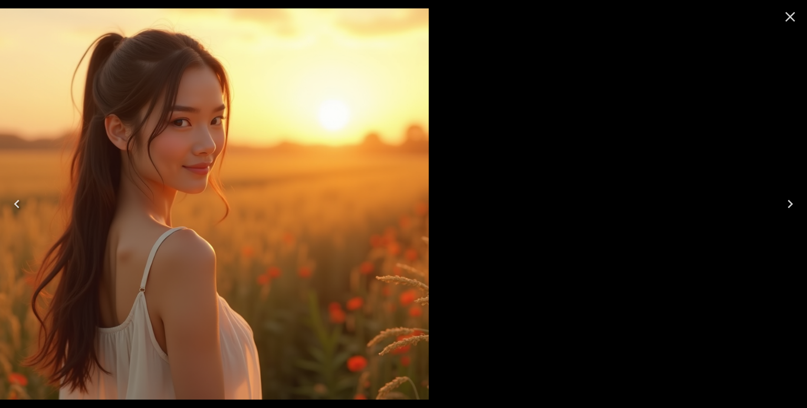
drag, startPoint x: 789, startPoint y: 13, endPoint x: 601, endPoint y: 169, distance: 243.7
click at [601, 169] on div at bounding box center [403, 204] width 807 height 408
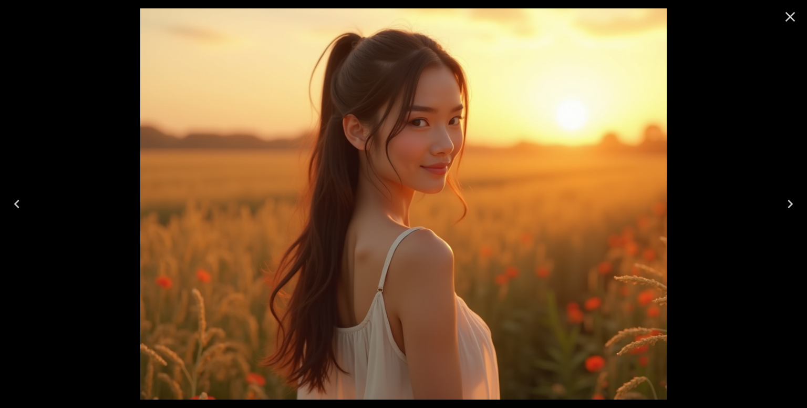
click at [791, 17] on icon "Close" at bounding box center [791, 17] width 10 height 10
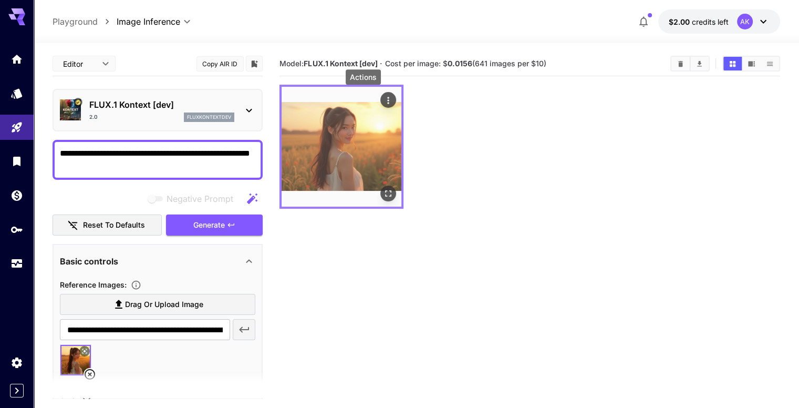
click at [383, 96] on icon "Actions" at bounding box center [388, 100] width 11 height 11
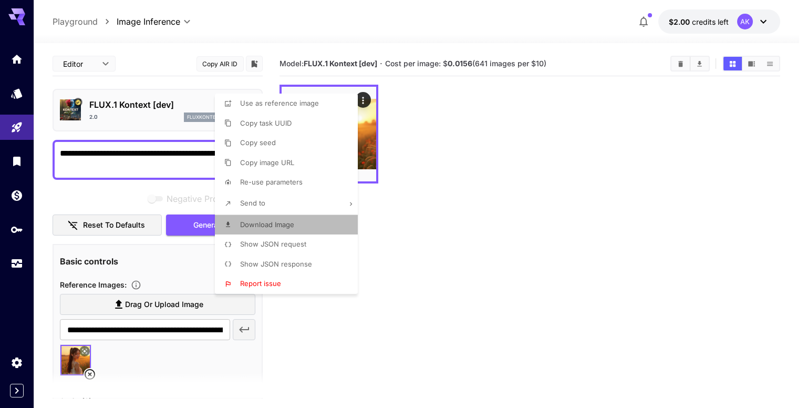
click at [298, 225] on li "Download Image" at bounding box center [289, 225] width 149 height 20
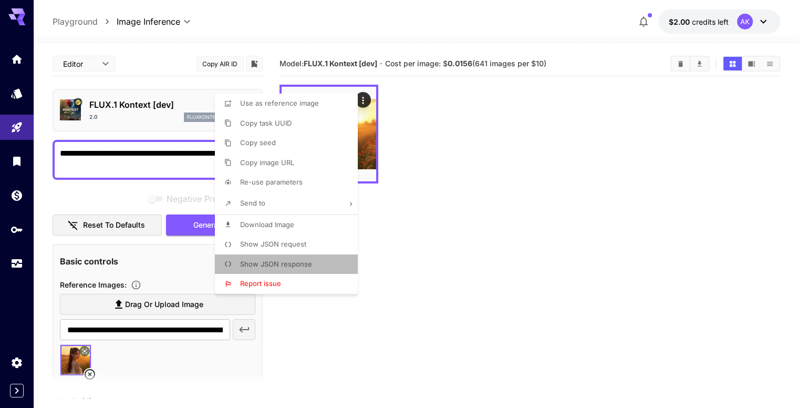
click at [326, 265] on li "Show JSON response" at bounding box center [289, 264] width 149 height 20
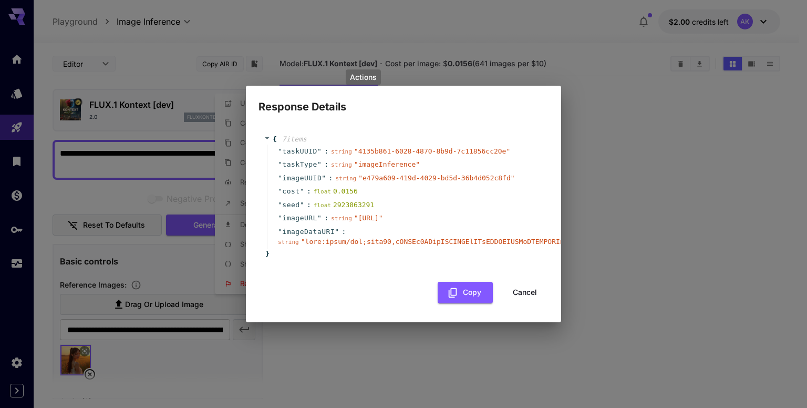
click at [590, 130] on div "Response Details { 7 item s " taskUUID " : string " 4135b861-6028-4870-8b9d-7c1…" at bounding box center [403, 204] width 807 height 408
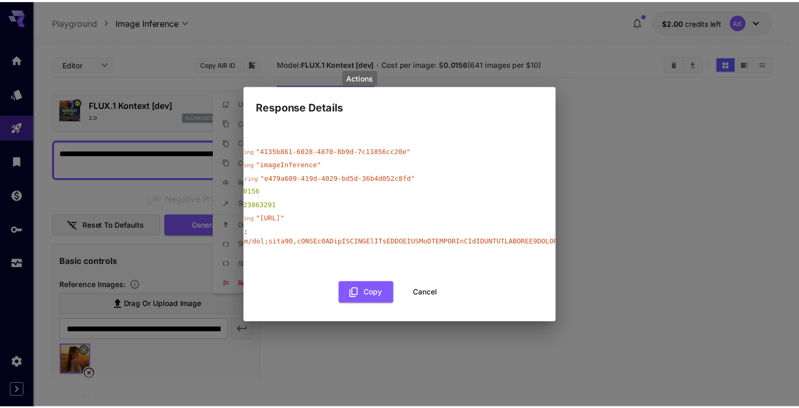
scroll to position [0, 74]
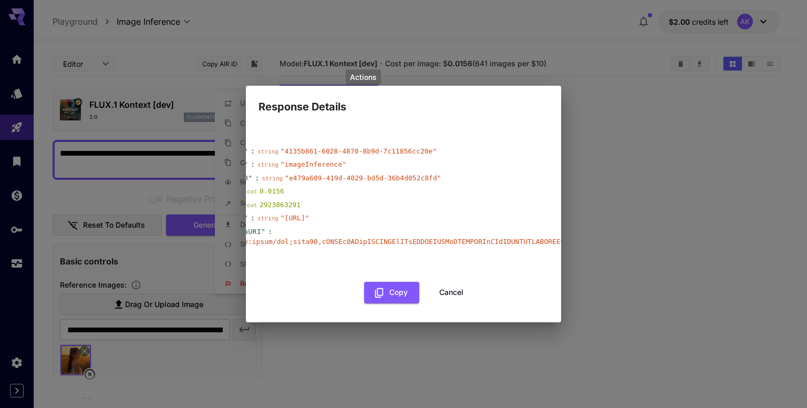
click at [657, 166] on div "Response Details { 7 item s " taskUUID " : string " 4135b861-6028-4870-8b9d-7c1…" at bounding box center [403, 204] width 807 height 408
click at [689, 178] on div "Response Details { 7 item s " taskUUID " : string " 4135b861-6028-4870-8b9d-7c1…" at bounding box center [403, 204] width 807 height 408
click at [707, 95] on div "Response Details { 7 item s " taskUUID " : string " 4135b861-6028-4870-8b9d-7c1…" at bounding box center [403, 204] width 807 height 408
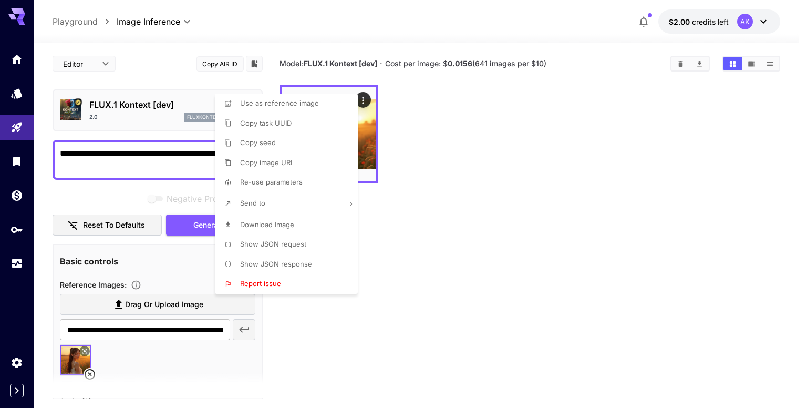
click at [433, 230] on div at bounding box center [403, 204] width 807 height 408
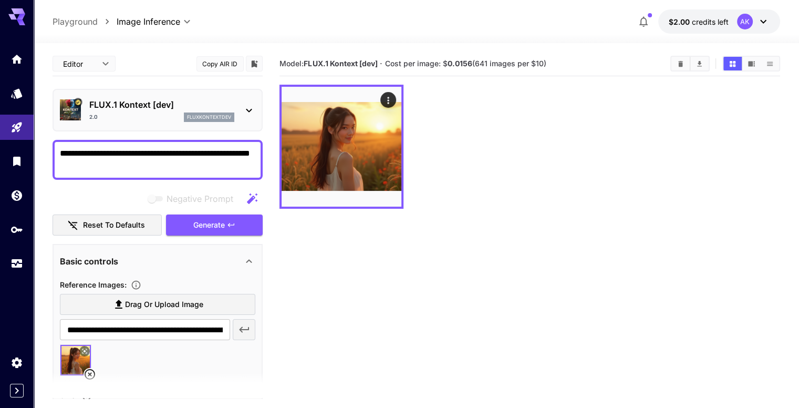
click at [541, 216] on section "Model: FLUX.1 Kontext [dev] · Cost per image: $ 0.0156 (641 images per $10)" at bounding box center [530, 255] width 500 height 408
